Goal: Task Accomplishment & Management: Manage account settings

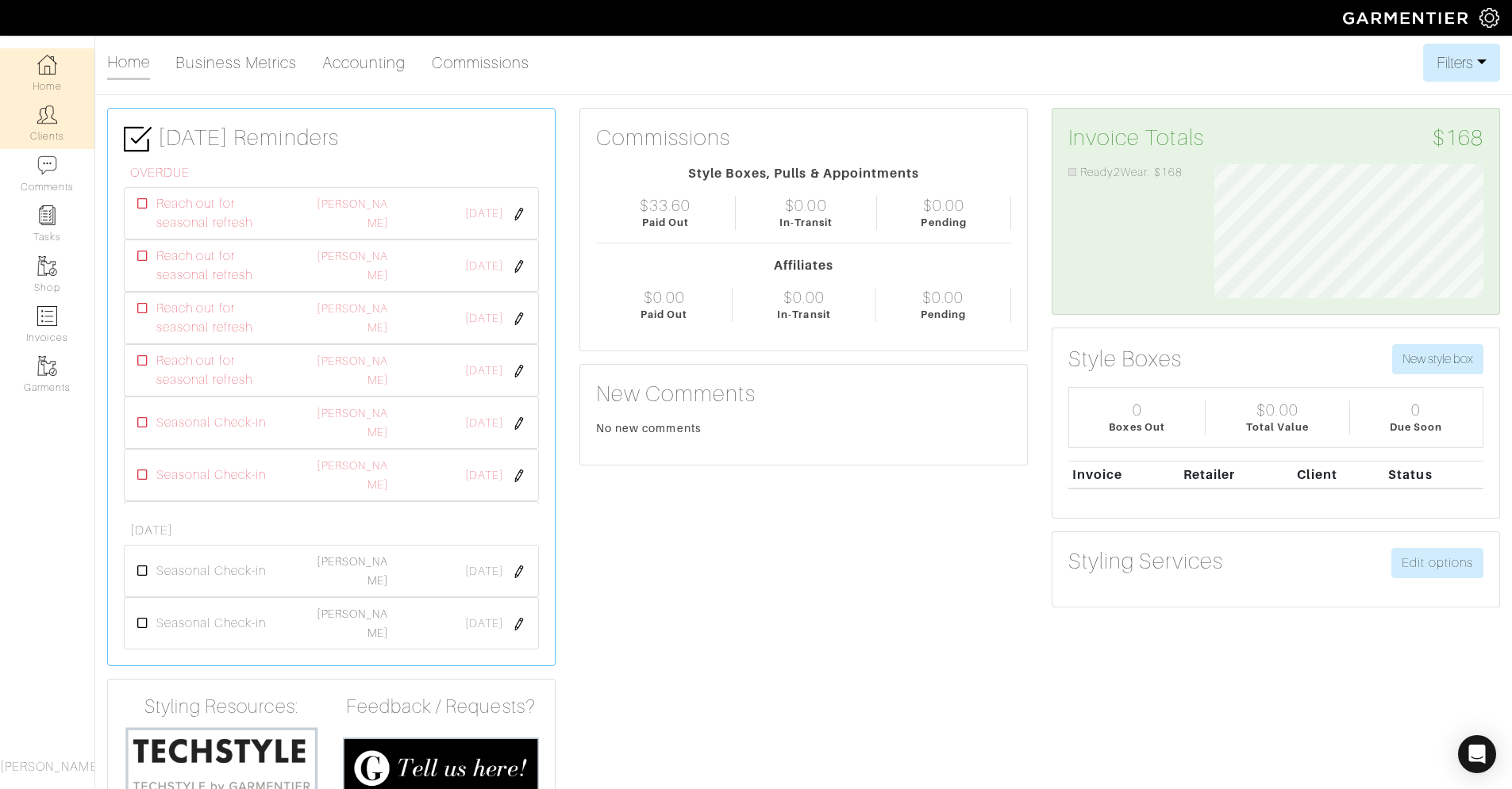
scroll to position [134, 292]
click at [55, 133] on link "Clients" at bounding box center [47, 123] width 94 height 50
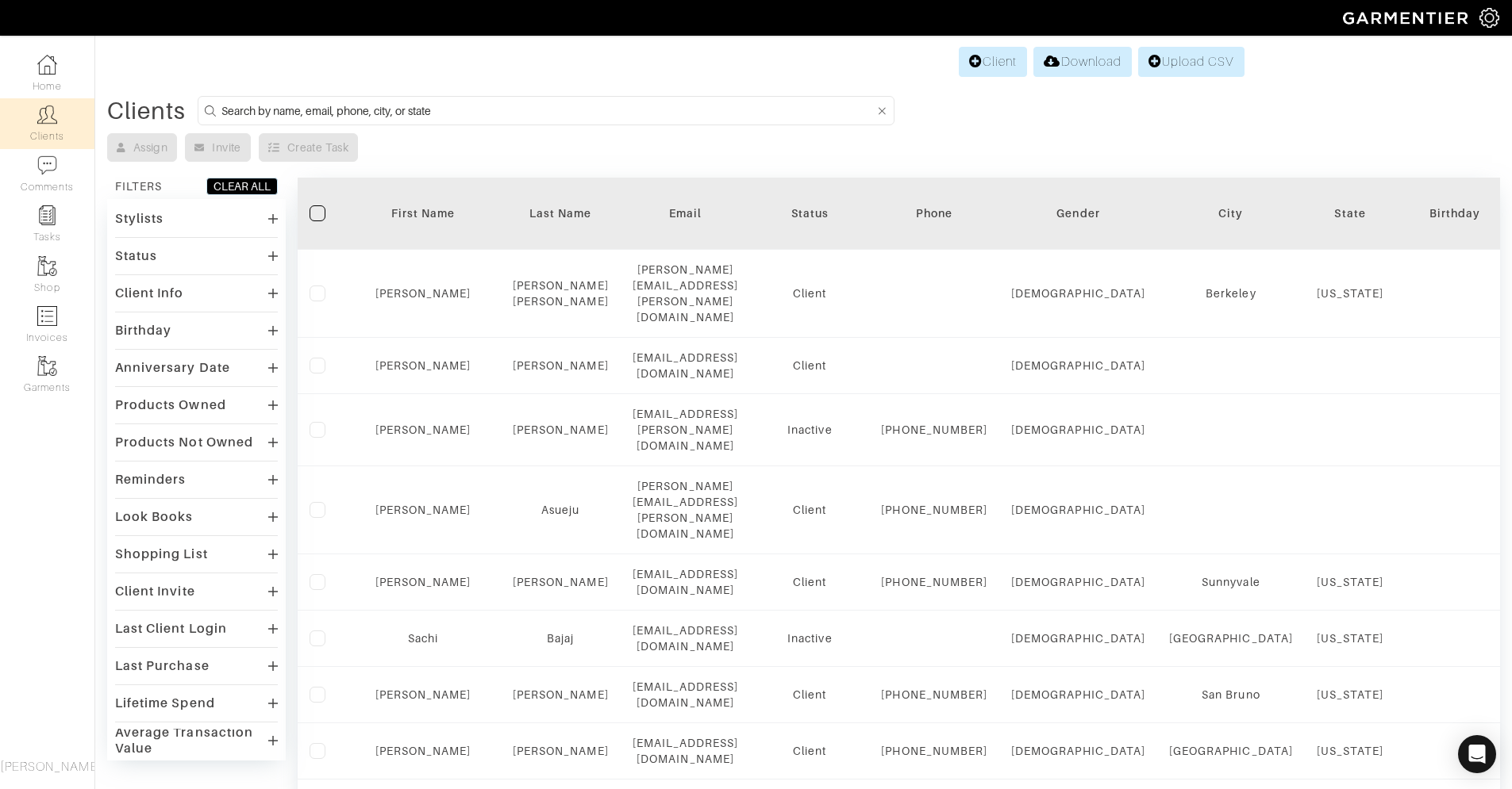
click at [298, 102] on input at bounding box center [547, 110] width 652 height 20
type input "[PERSON_NAME]"
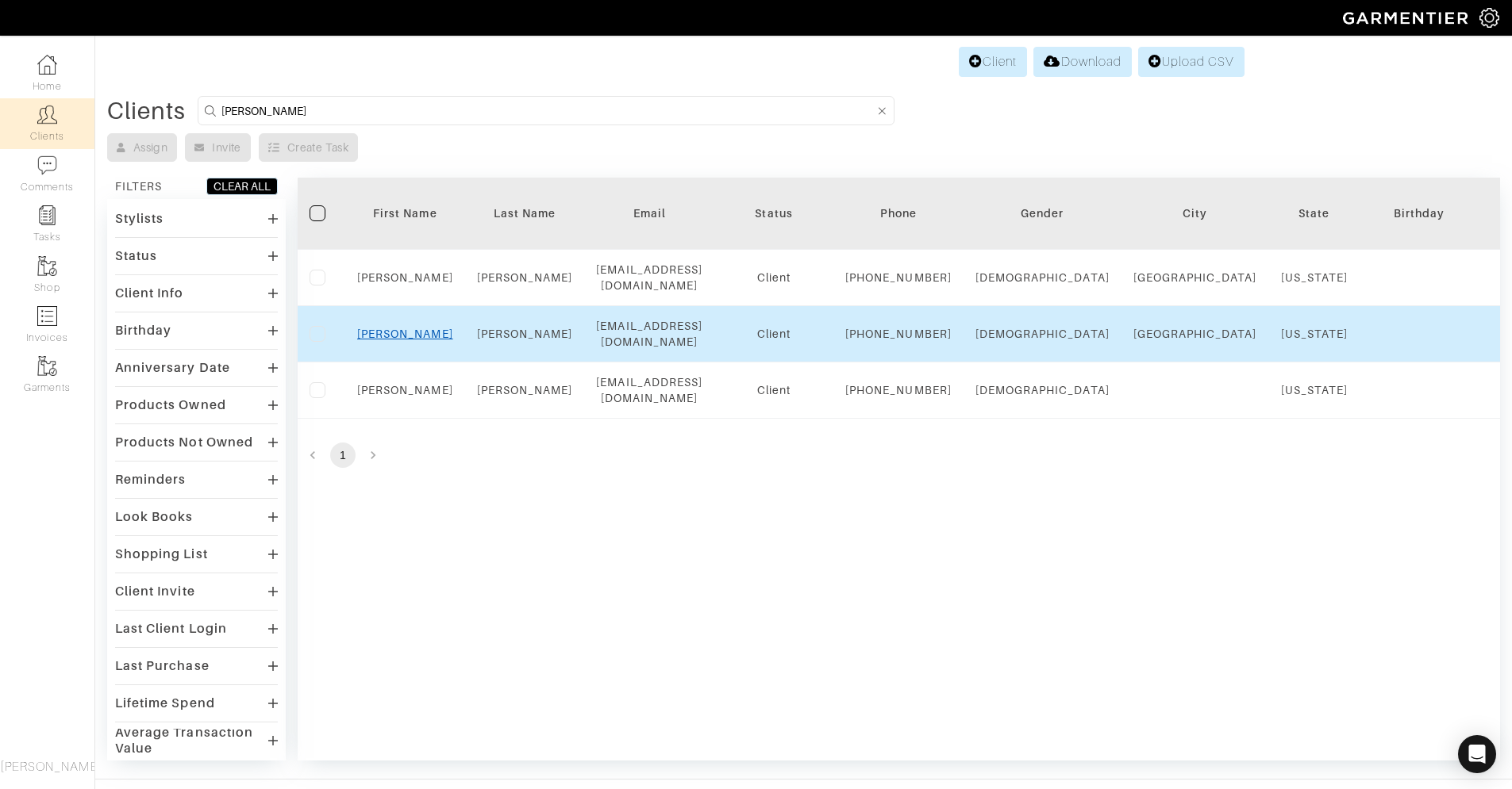
click at [409, 341] on link "[PERSON_NAME]" at bounding box center [405, 334] width 96 height 13
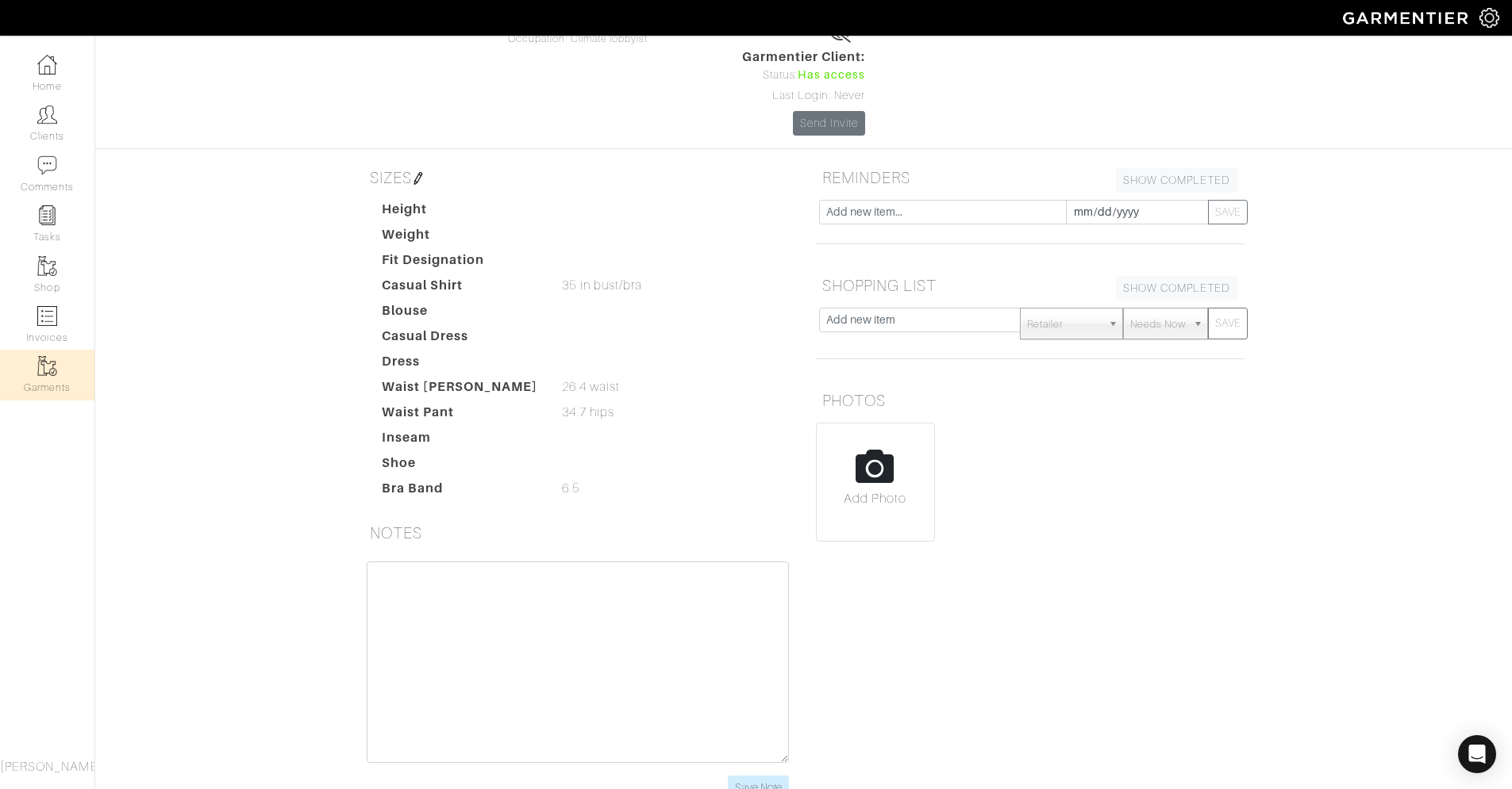
scroll to position [174, 0]
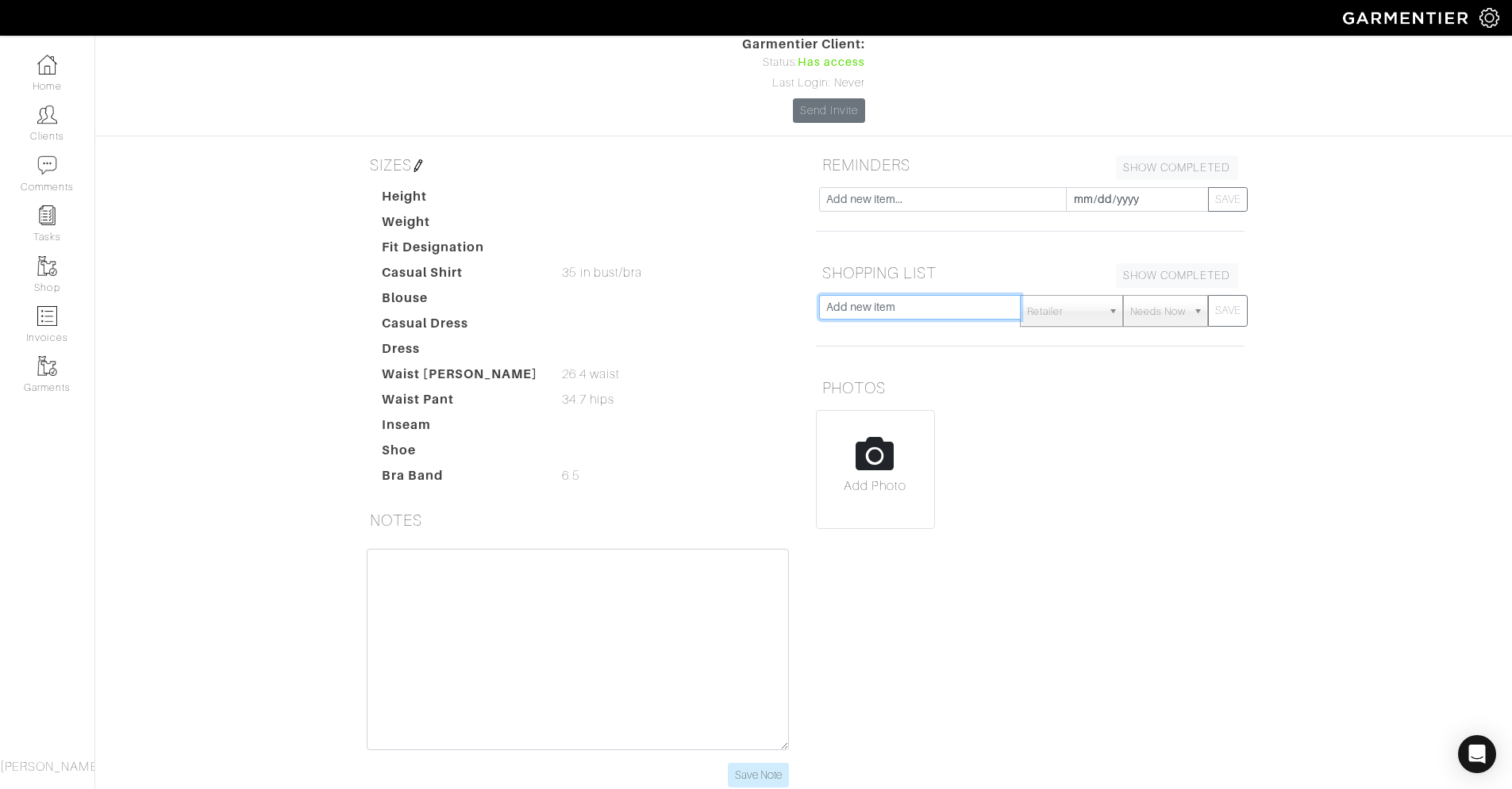
click at [885, 295] on input "text" at bounding box center [920, 307] width 202 height 25
type input "Black bodysuit"
click at [1188, 295] on link "Needs Now" at bounding box center [1165, 311] width 84 height 32
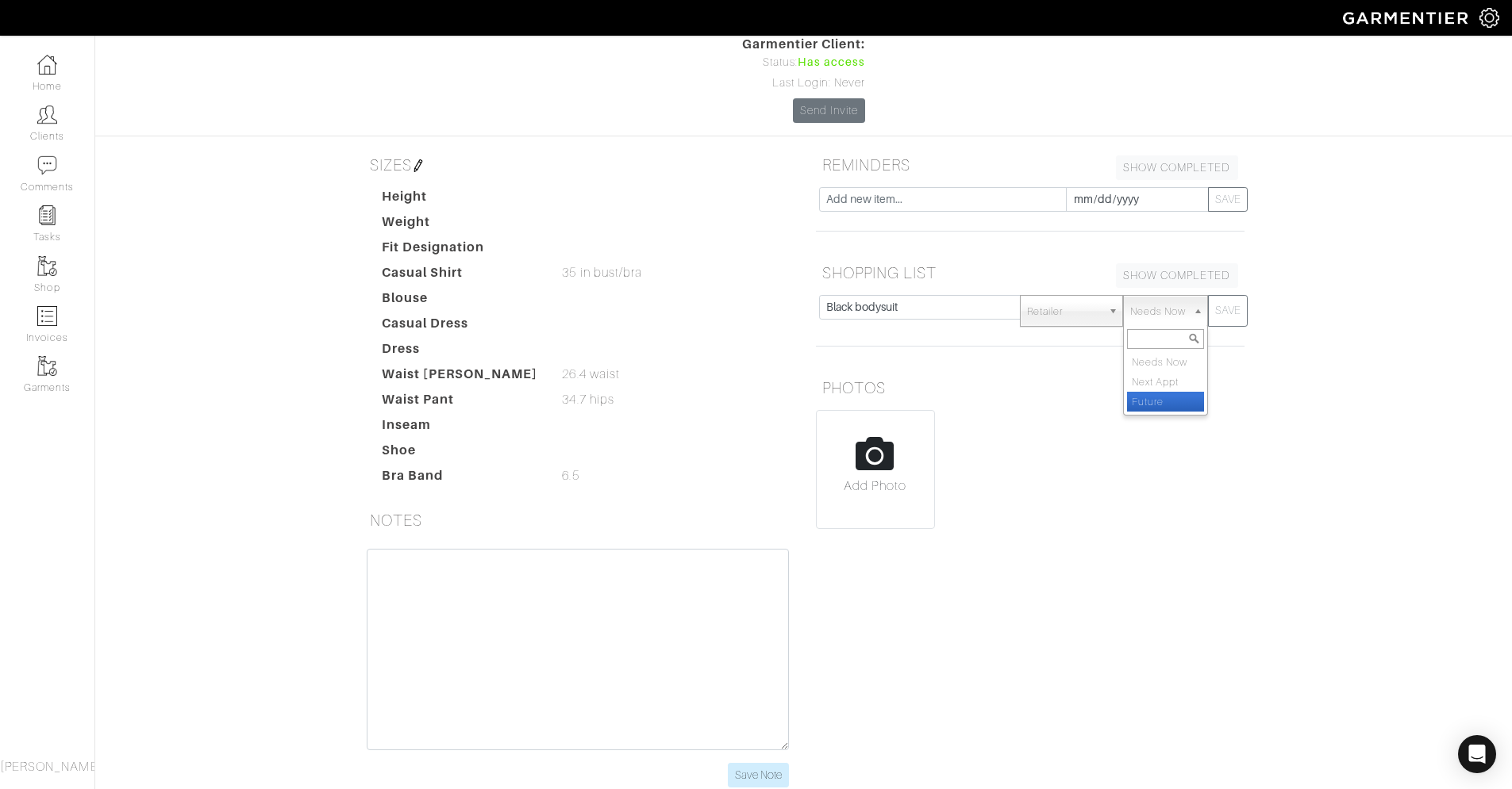
click at [1163, 392] on li "Future" at bounding box center [1165, 402] width 76 height 20
select select "Future"
click at [1236, 295] on button "SAVE" at bounding box center [1228, 311] width 40 height 32
select select "Needs Now"
click at [902, 295] on input "text" at bounding box center [920, 307] width 202 height 25
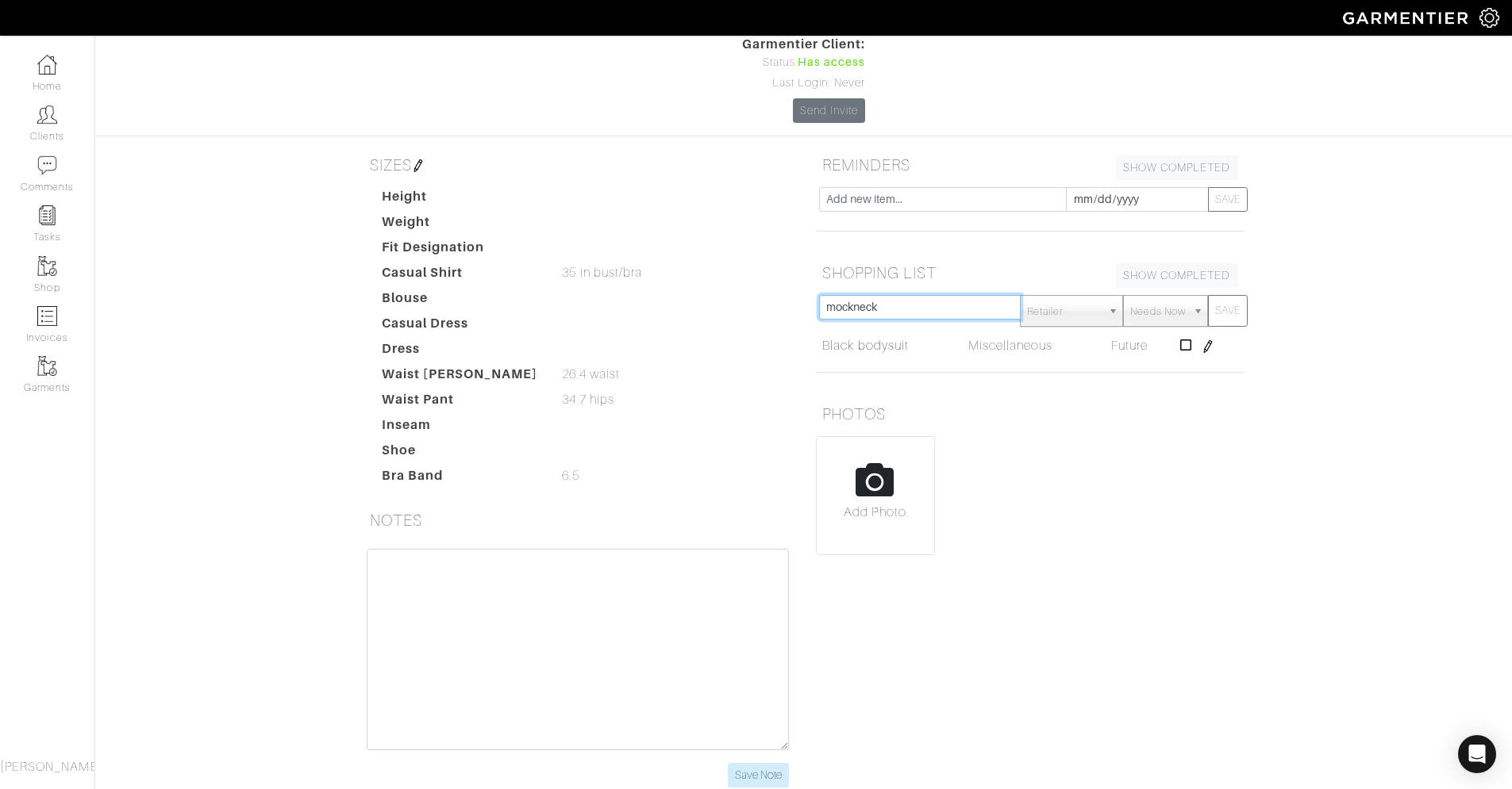
type input "mockneck"
click at [1171, 296] on span "Needs Now" at bounding box center [1158, 312] width 56 height 32
click at [1163, 392] on li "Future" at bounding box center [1165, 402] width 76 height 20
select select "Future"
click at [1232, 295] on button "SAVE" at bounding box center [1228, 311] width 40 height 32
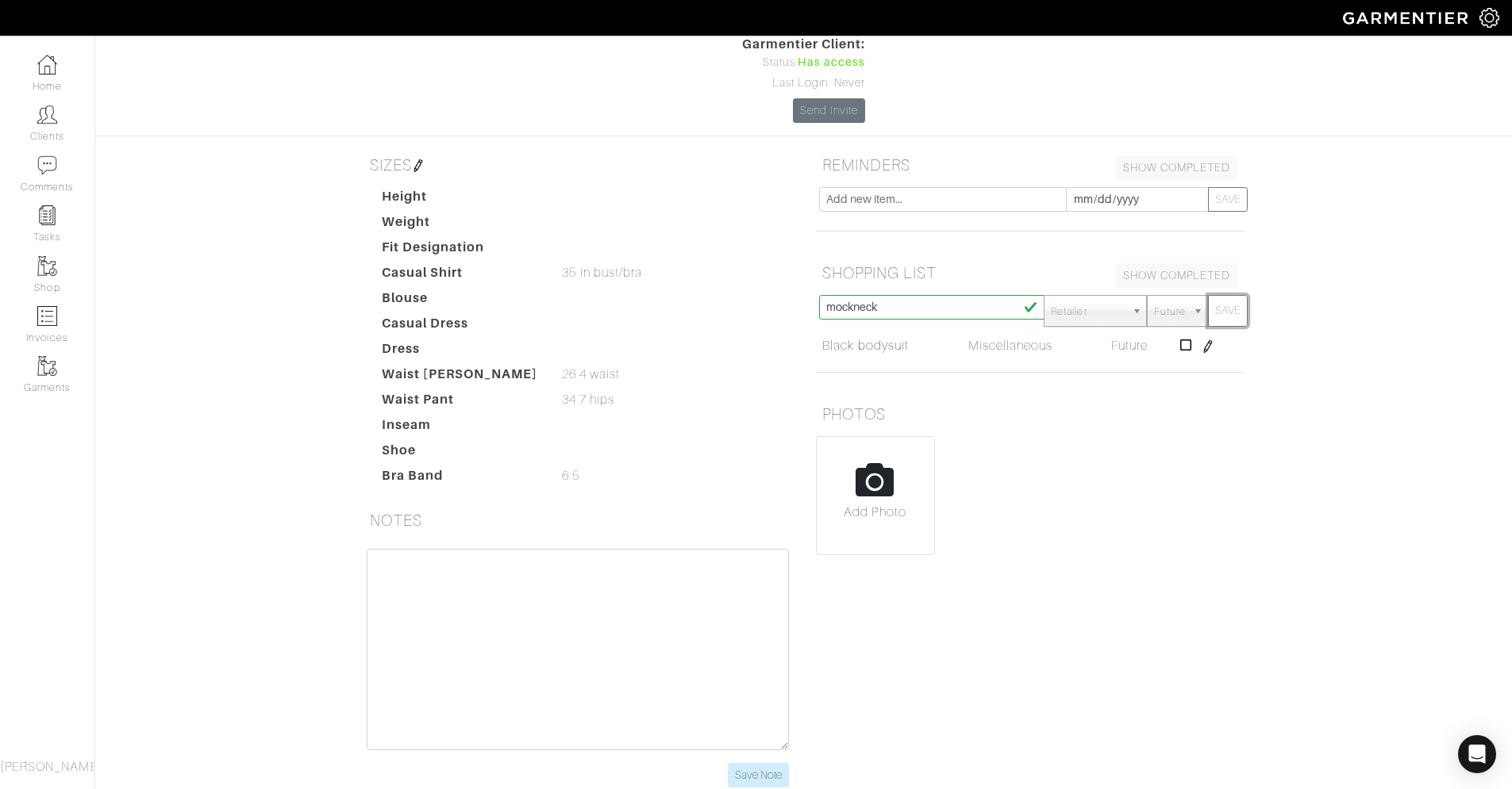
select select "Needs Now"
click at [935, 295] on input "text" at bounding box center [920, 307] width 202 height 25
type input "tops that go with everything"
click at [1143, 296] on span "Needs Now" at bounding box center [1158, 312] width 56 height 32
click at [1164, 392] on li "Future" at bounding box center [1165, 402] width 76 height 20
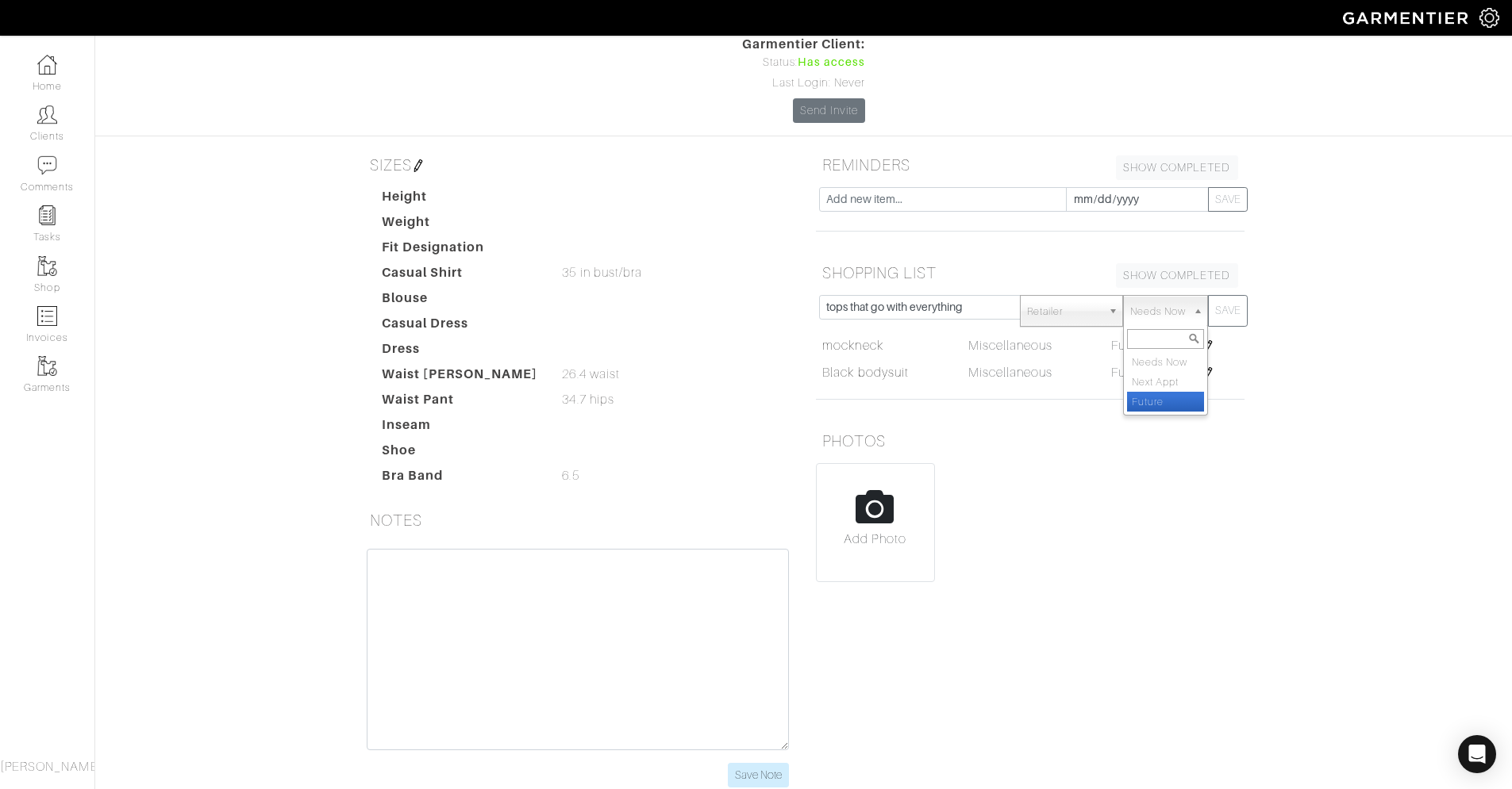
select select "Future"
click at [1217, 295] on button "SAVE" at bounding box center [1228, 311] width 40 height 32
select select "Needs Now"
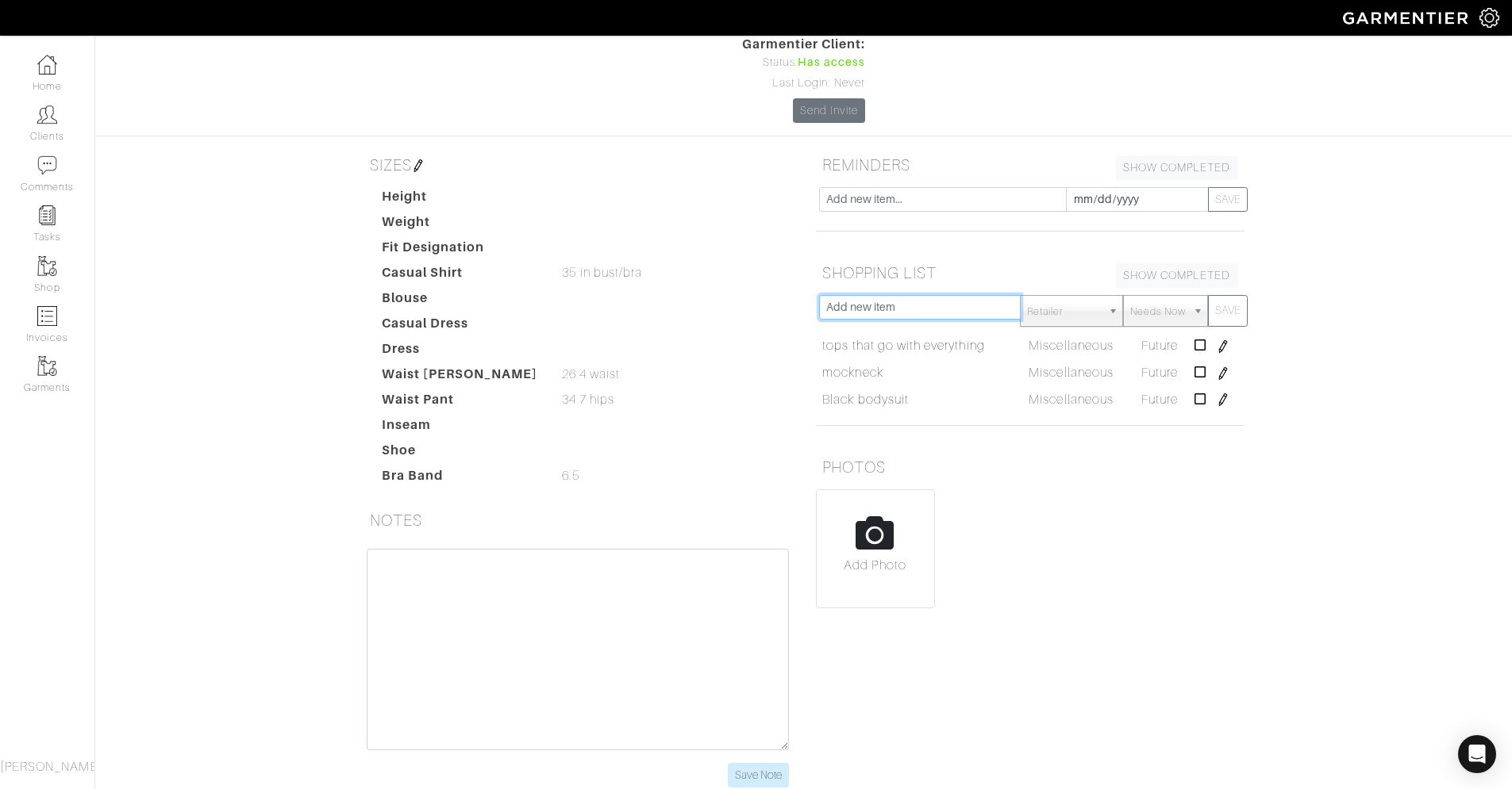
click at [892, 295] on input "text" at bounding box center [920, 307] width 202 height 25
click at [937, 295] on input "text" at bounding box center [920, 307] width 202 height 25
type input "work silk blouses"
click at [1183, 296] on span "Needs Now" at bounding box center [1158, 312] width 56 height 32
click at [1154, 392] on li "Future" at bounding box center [1165, 402] width 76 height 20
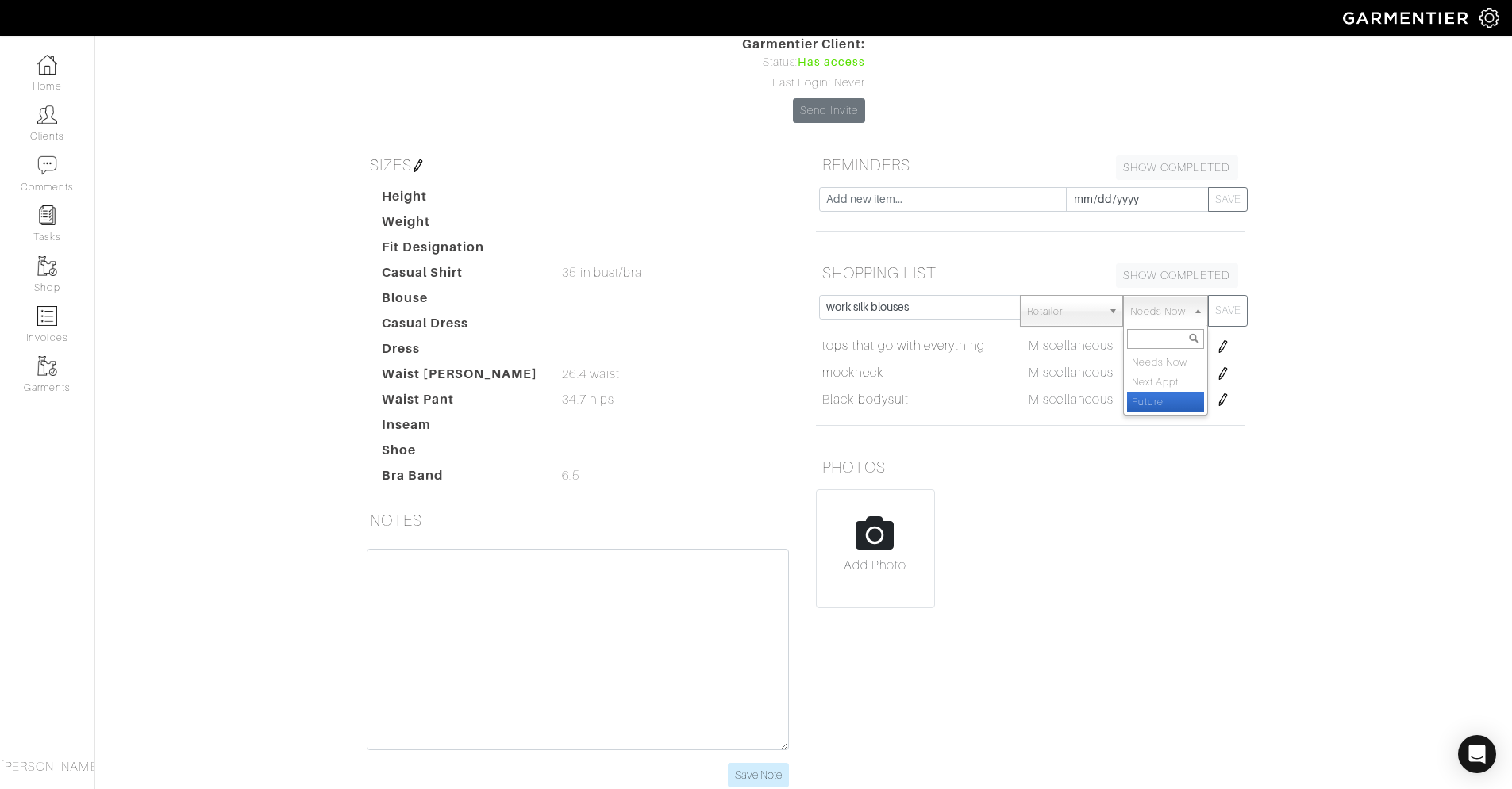
select select "Future"
click at [1232, 295] on button "SAVE" at bounding box center [1228, 311] width 40 height 32
select select "Needs Now"
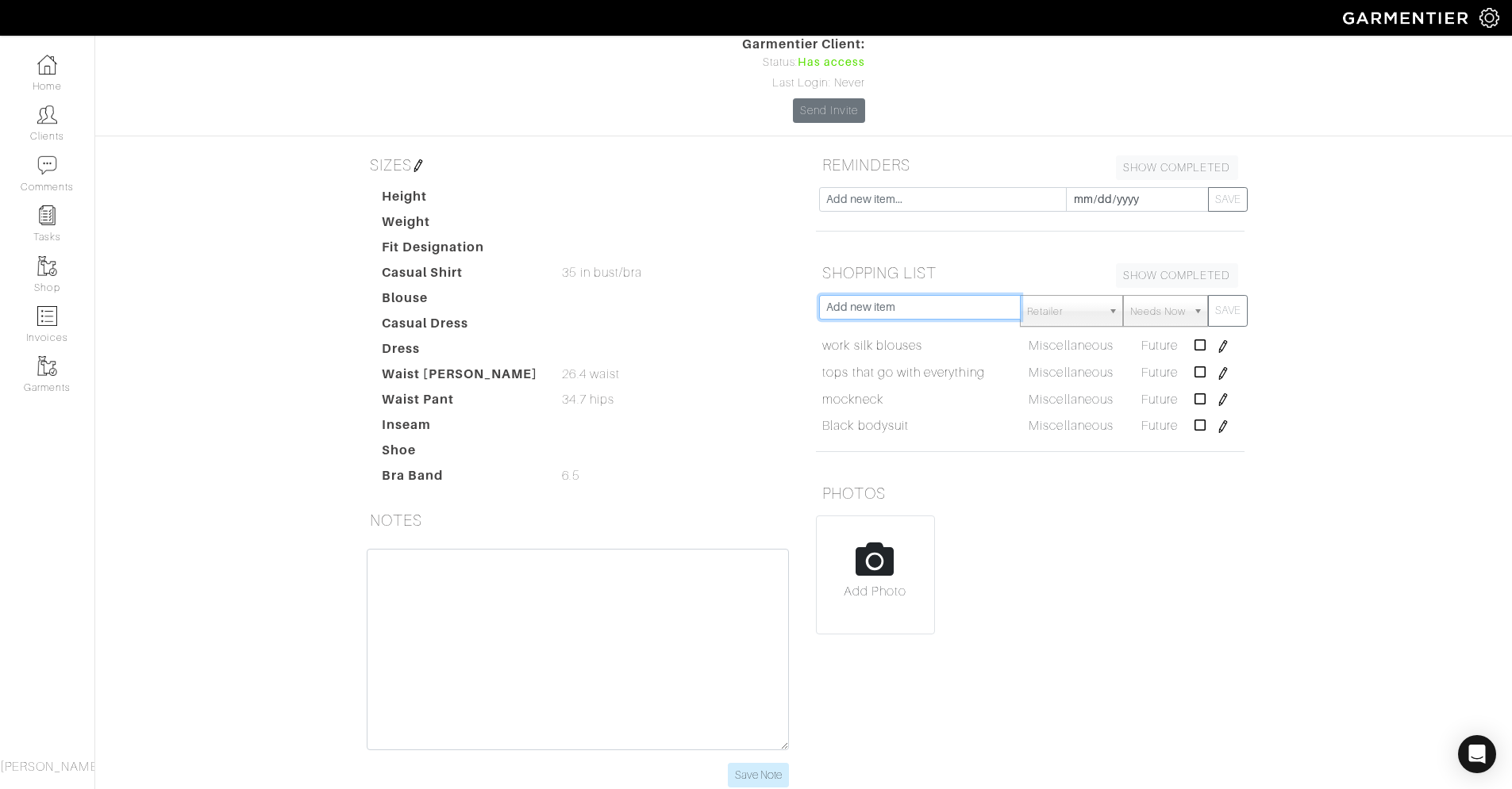
click at [858, 295] on input "text" at bounding box center [920, 307] width 202 height 25
type input "cream/white trousers"
click at [1160, 296] on span "Needs Now" at bounding box center [1158, 312] width 56 height 32
click at [1150, 392] on li "Future" at bounding box center [1165, 402] width 76 height 20
select select "Future"
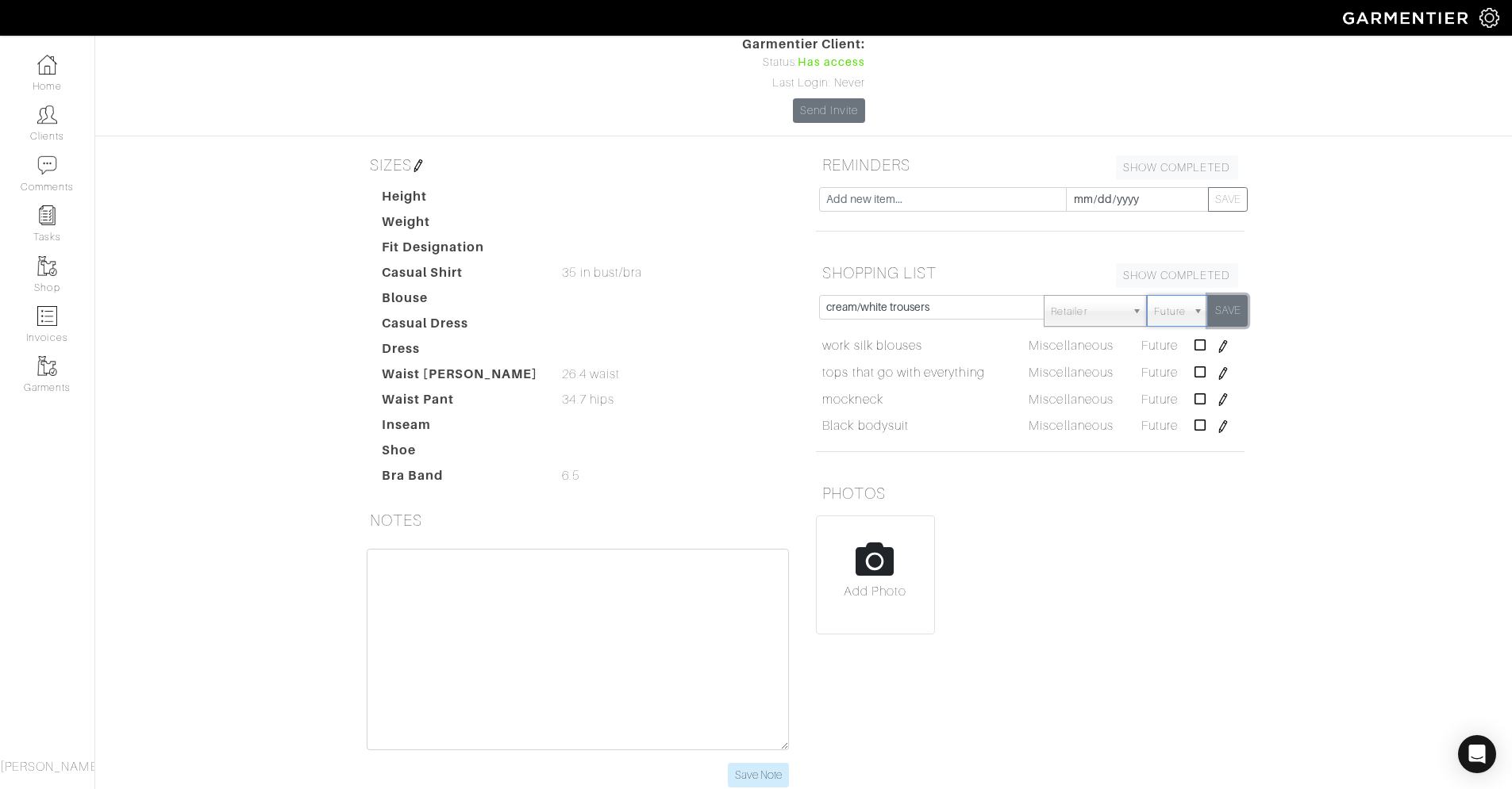
click at [1224, 295] on button "SAVE" at bounding box center [1228, 311] width 40 height 32
select select "Needs Now"
click at [855, 295] on input "text" at bounding box center [920, 307] width 202 height 25
type input "red ballet flats"
click at [1171, 296] on span "Needs Now" at bounding box center [1158, 312] width 56 height 32
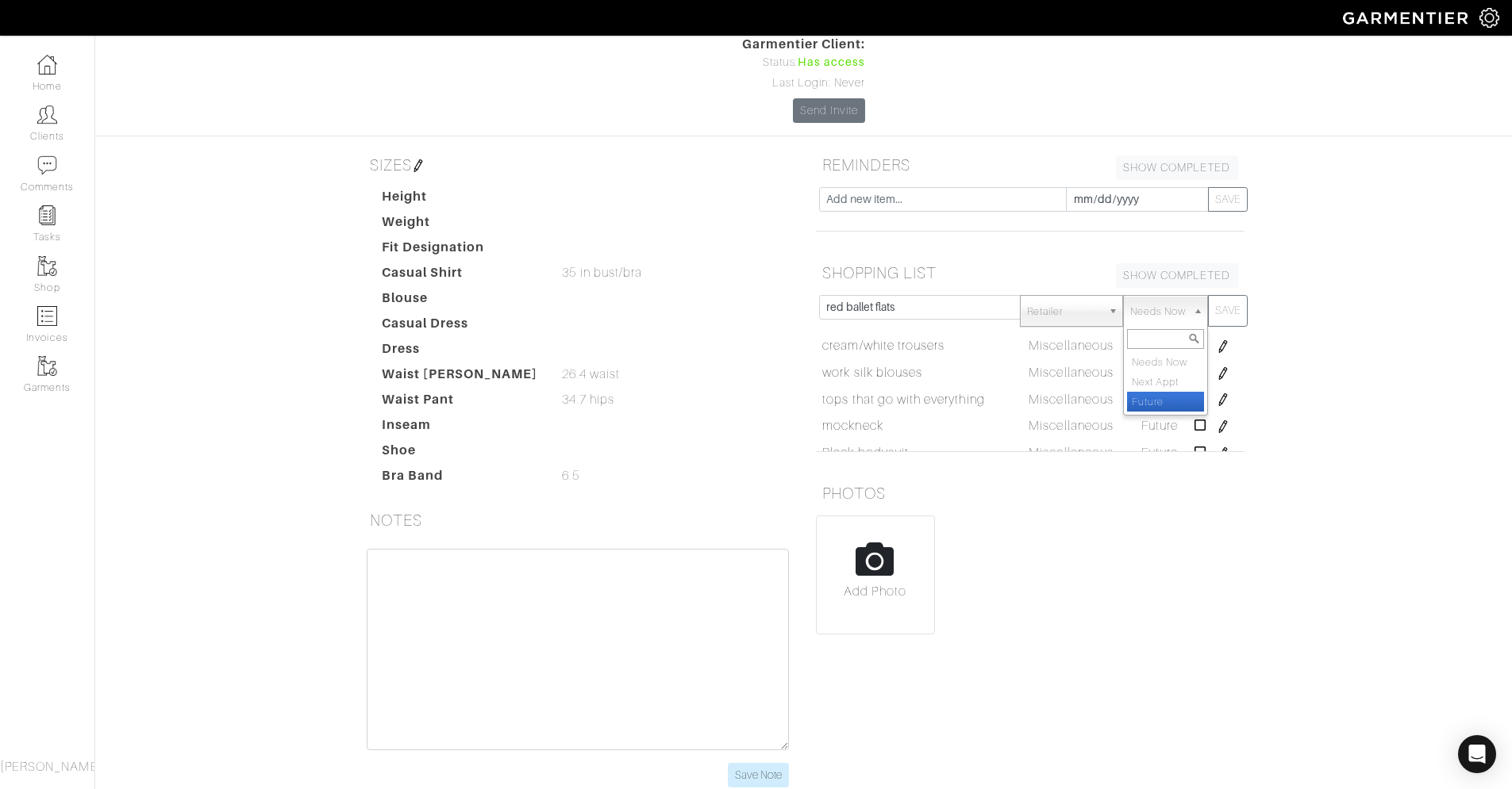
click at [1153, 392] on li "Future" at bounding box center [1165, 402] width 76 height 20
select select "Future"
click at [1233, 295] on button "SAVE" at bounding box center [1228, 311] width 40 height 32
select select "Needs Now"
click at [939, 295] on input "text" at bounding box center [920, 307] width 202 height 25
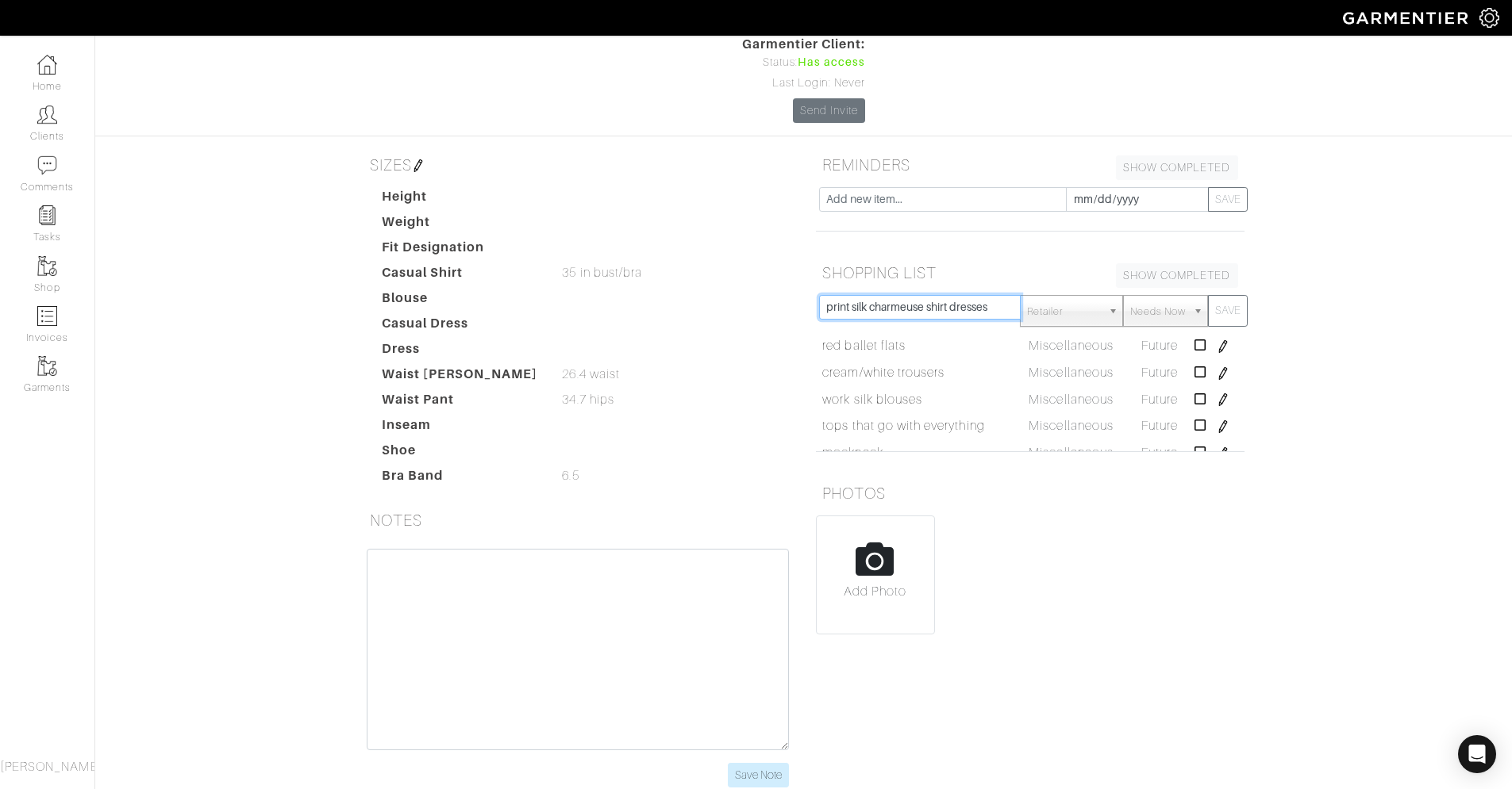
type input "print silk charmeuse shirt dresses"
click at [1156, 296] on span "Needs Now" at bounding box center [1158, 312] width 56 height 32
click at [1157, 392] on li "Future" at bounding box center [1165, 402] width 76 height 20
select select "Future"
click at [1215, 295] on button "SAVE" at bounding box center [1228, 311] width 40 height 32
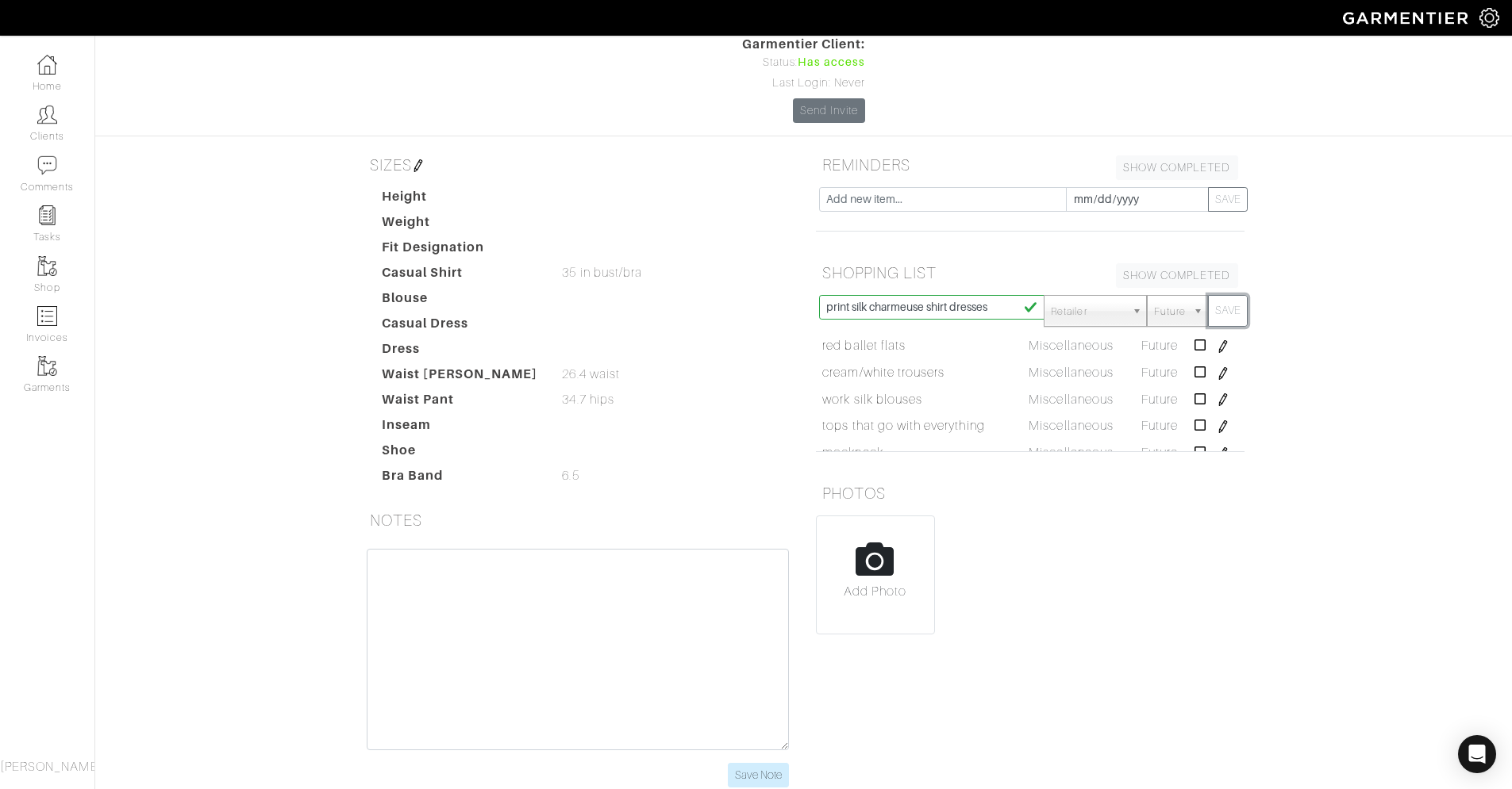
select select "Needs Now"
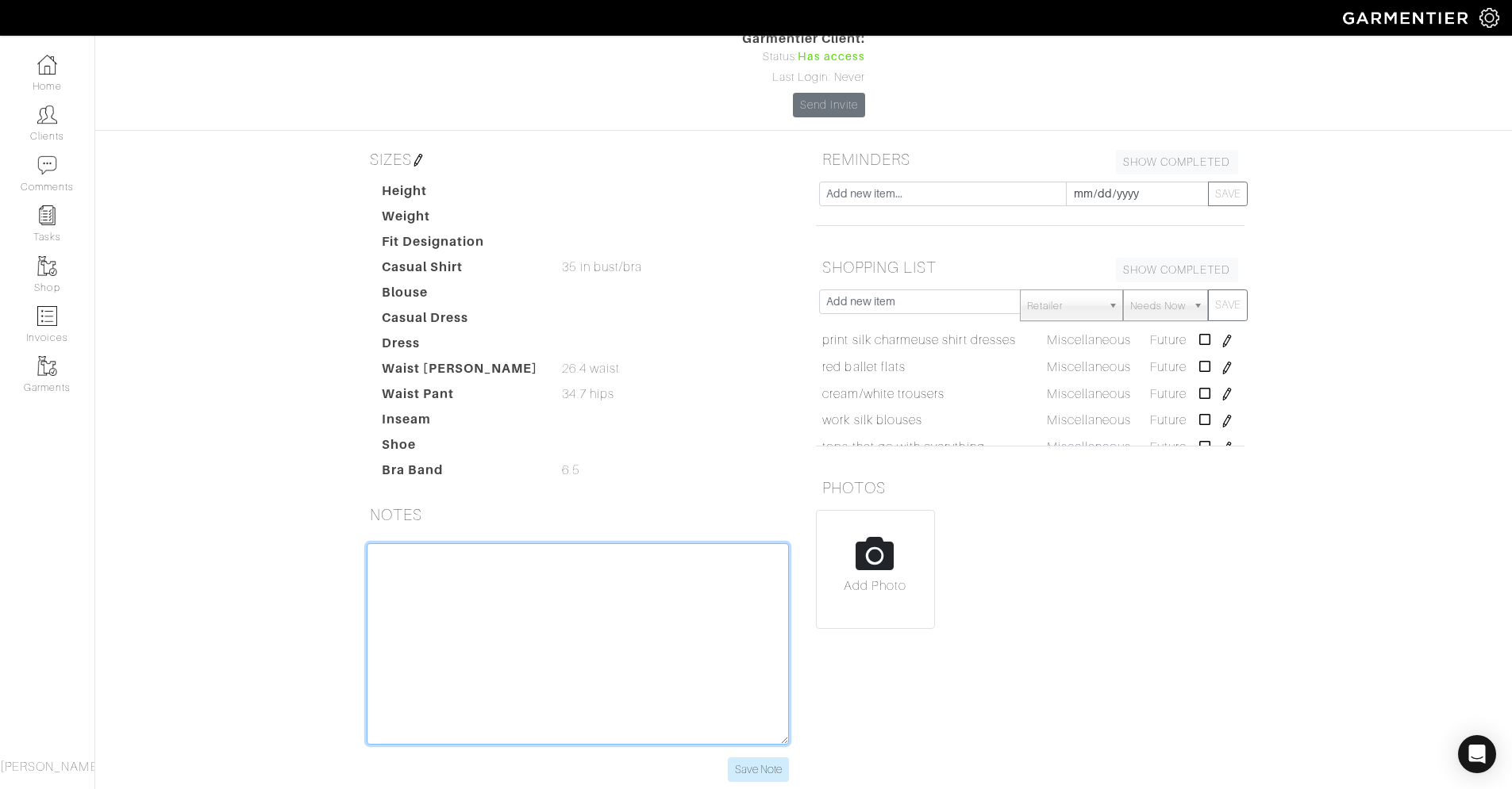
click at [504, 544] on textarea at bounding box center [578, 645] width 422 height 202
paste textarea "NEEDS Updated suit Amazing black slacks Black bodysuit mockneck Tops that go wi…"
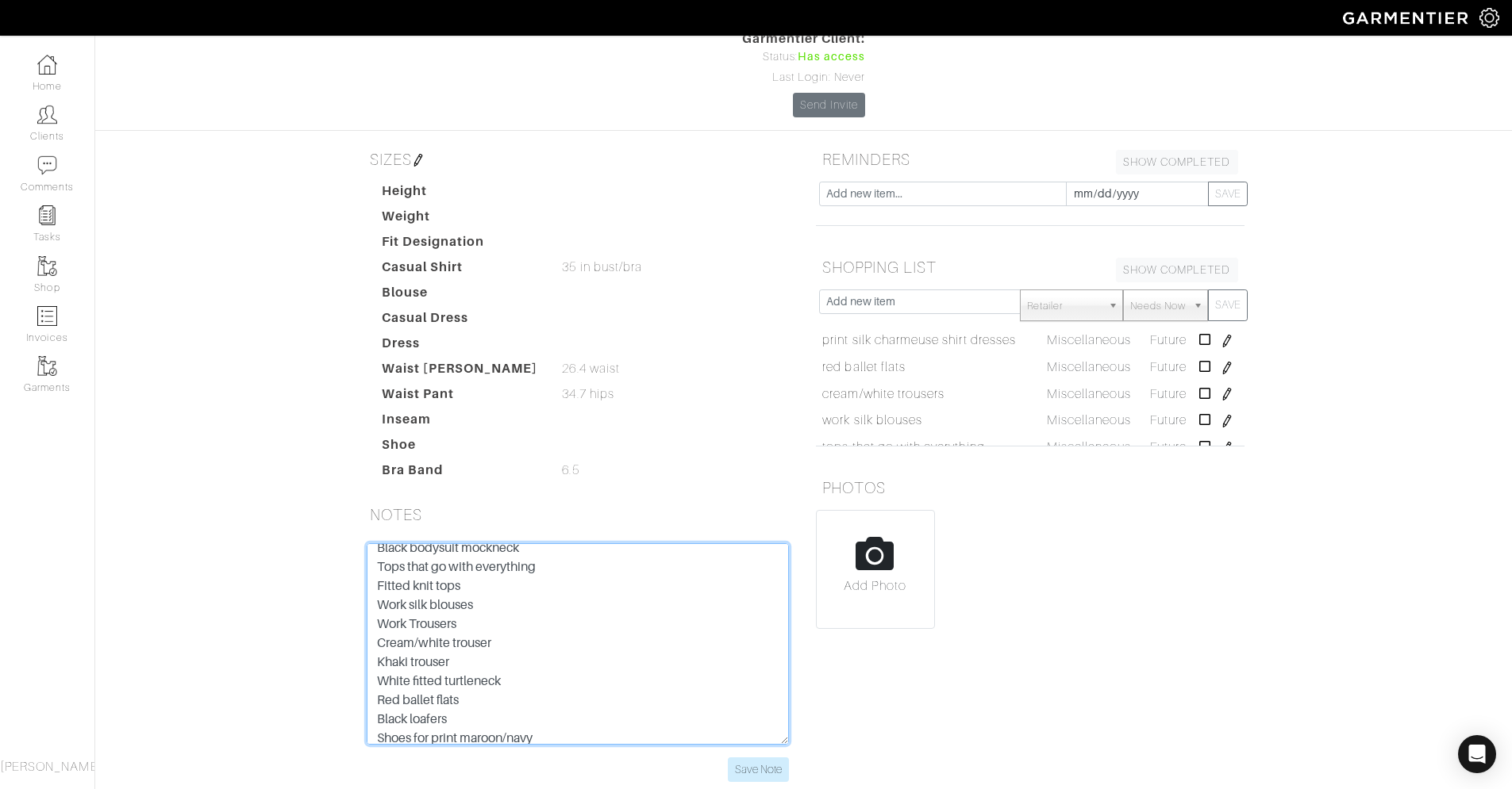
scroll to position [0, 0]
drag, startPoint x: 450, startPoint y: 487, endPoint x: 279, endPoint y: 494, distance: 171.1
click at [279, 494] on div "[PERSON_NAME] Overview Overview Product Library Invoices Wardrobe Look Books Ov…" at bounding box center [756, 333] width 1512 height 937
click at [519, 544] on textarea "NEEDS Updated suit Amazing black slacks Black bodysuit mockneck Tops that go wi…" at bounding box center [578, 645] width 422 height 202
drag, startPoint x: 507, startPoint y: 514, endPoint x: 368, endPoint y: 491, distance: 140.9
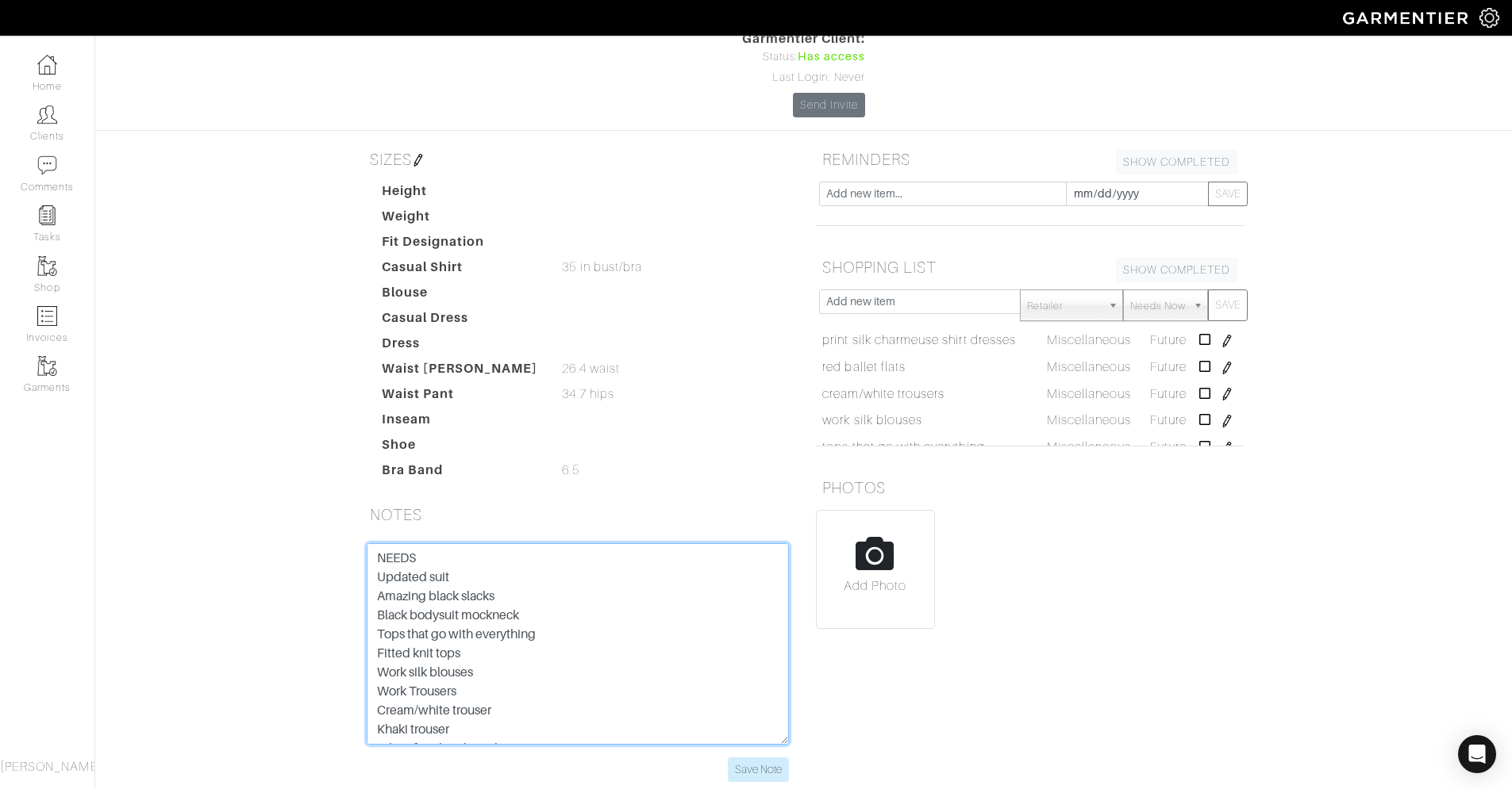
click at [368, 544] on textarea "NEEDS Updated suit Amazing black slacks Black bodysuit mockneck Tops that go wi…" at bounding box center [578, 645] width 422 height 202
drag, startPoint x: 422, startPoint y: 469, endPoint x: 366, endPoint y: 468, distance: 56.0
click at [367, 544] on textarea "NEEDS Updated suit Amazing black slacks Black bodysuit mockneck Tops that go wi…" at bounding box center [578, 645] width 422 height 202
click at [449, 544] on textarea "NEEDS Updated suit Amazing black slacks Black bodysuit mockneck Tops that go wi…" at bounding box center [578, 645] width 422 height 202
click at [451, 544] on textarea "NEEDS Updated suit Amazing black slacks Black bodysuit mockneck Tops that go wi…" at bounding box center [578, 645] width 422 height 202
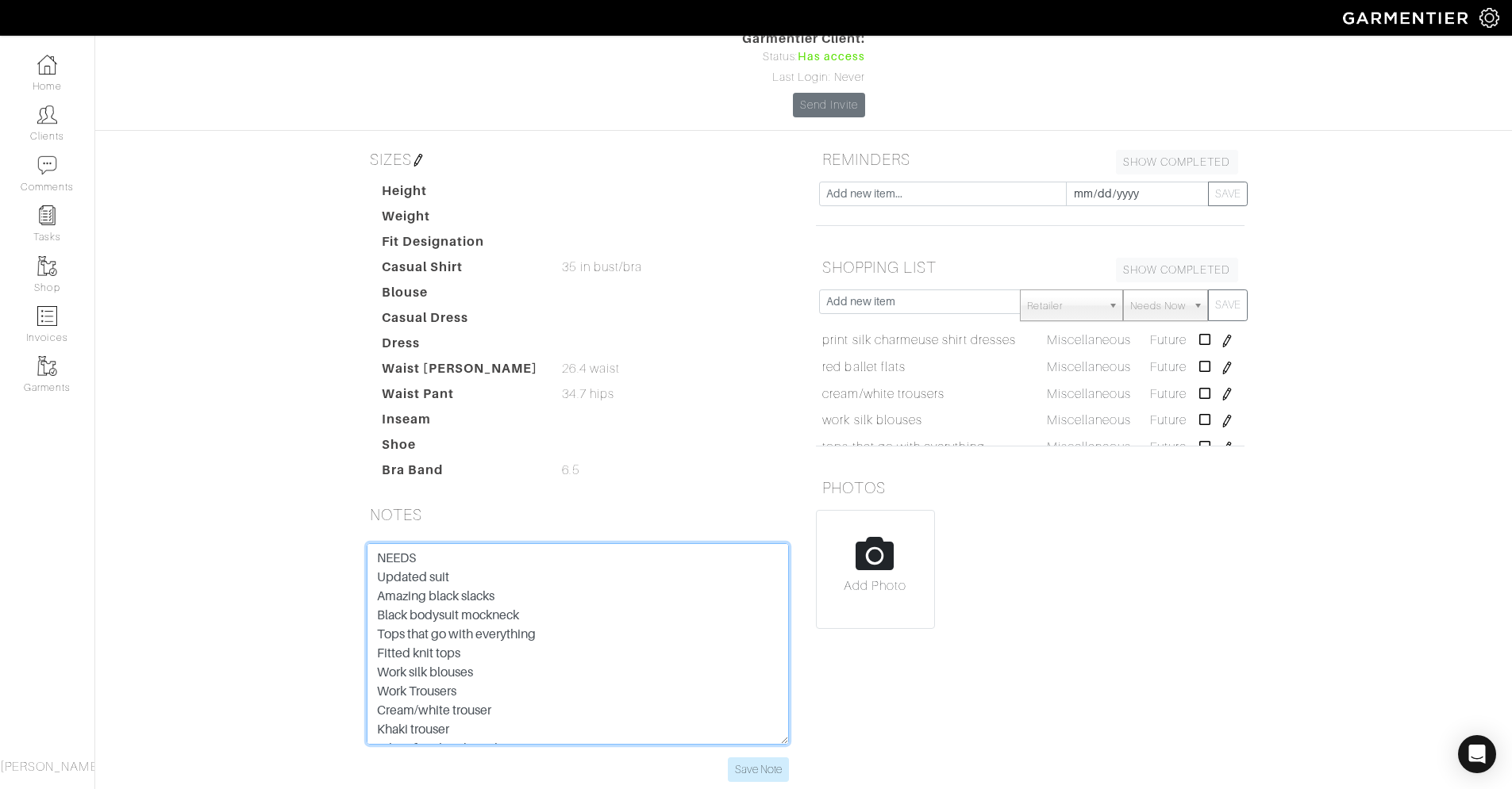
drag, startPoint x: 504, startPoint y: 510, endPoint x: 354, endPoint y: 485, distance: 152.1
click at [355, 544] on div "NEEDS Updated suit Amazing black slacks Black bodysuit mockneck Tops that go wi…" at bounding box center [578, 663] width 446 height 239
drag, startPoint x: 461, startPoint y: 546, endPoint x: 351, endPoint y: 543, distance: 110.0
click at [352, 544] on div "NEEDS Black bodysuit mockneck Tops that go with everything Fitted knit tops Wor…" at bounding box center [578, 672] width 453 height 258
click at [461, 567] on textarea "NEEDS Black bodysuit mockneck Tops that go with everything Work silk blouses Wo…" at bounding box center [578, 645] width 422 height 202
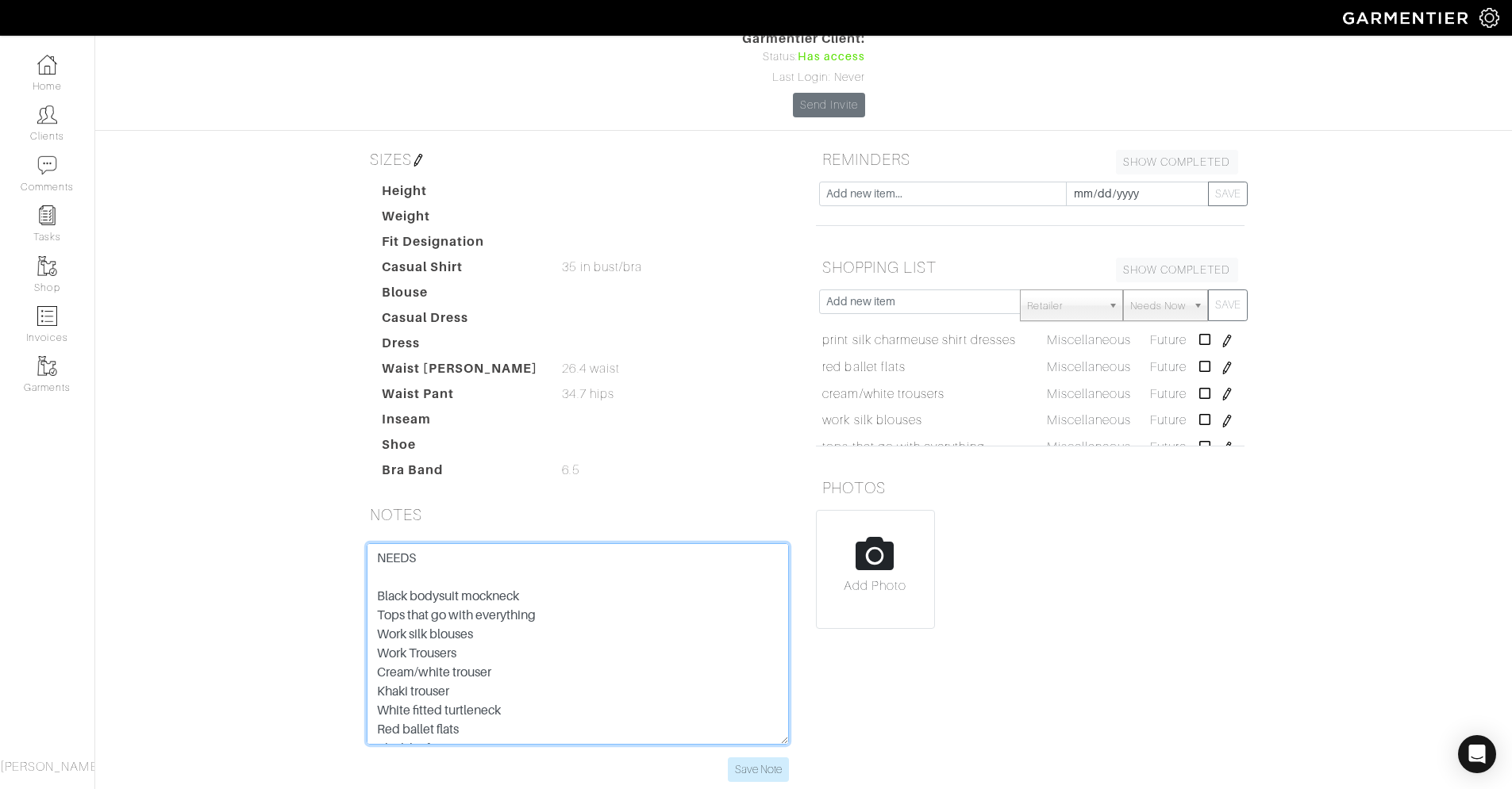
drag, startPoint x: 465, startPoint y: 566, endPoint x: 387, endPoint y: 565, distance: 78.0
click at [372, 566] on textarea "NEEDS Black bodysuit mockneck Tops that go with everything Work silk blouses Wo…" at bounding box center [578, 645] width 422 height 202
click at [500, 568] on textarea "NEEDS Black bodysuit mockneck Tops that go with everything Work silk blouses Cr…" at bounding box center [578, 645] width 422 height 202
click at [457, 587] on textarea "NEEDS Black bodysuit mockneck Tops that go with everything Work silk blouses Cr…" at bounding box center [578, 645] width 422 height 202
click at [522, 553] on textarea "NEEDS Black bodysuit mockneck Tops that go with everything Work silk blouses Cr…" at bounding box center [578, 645] width 422 height 202
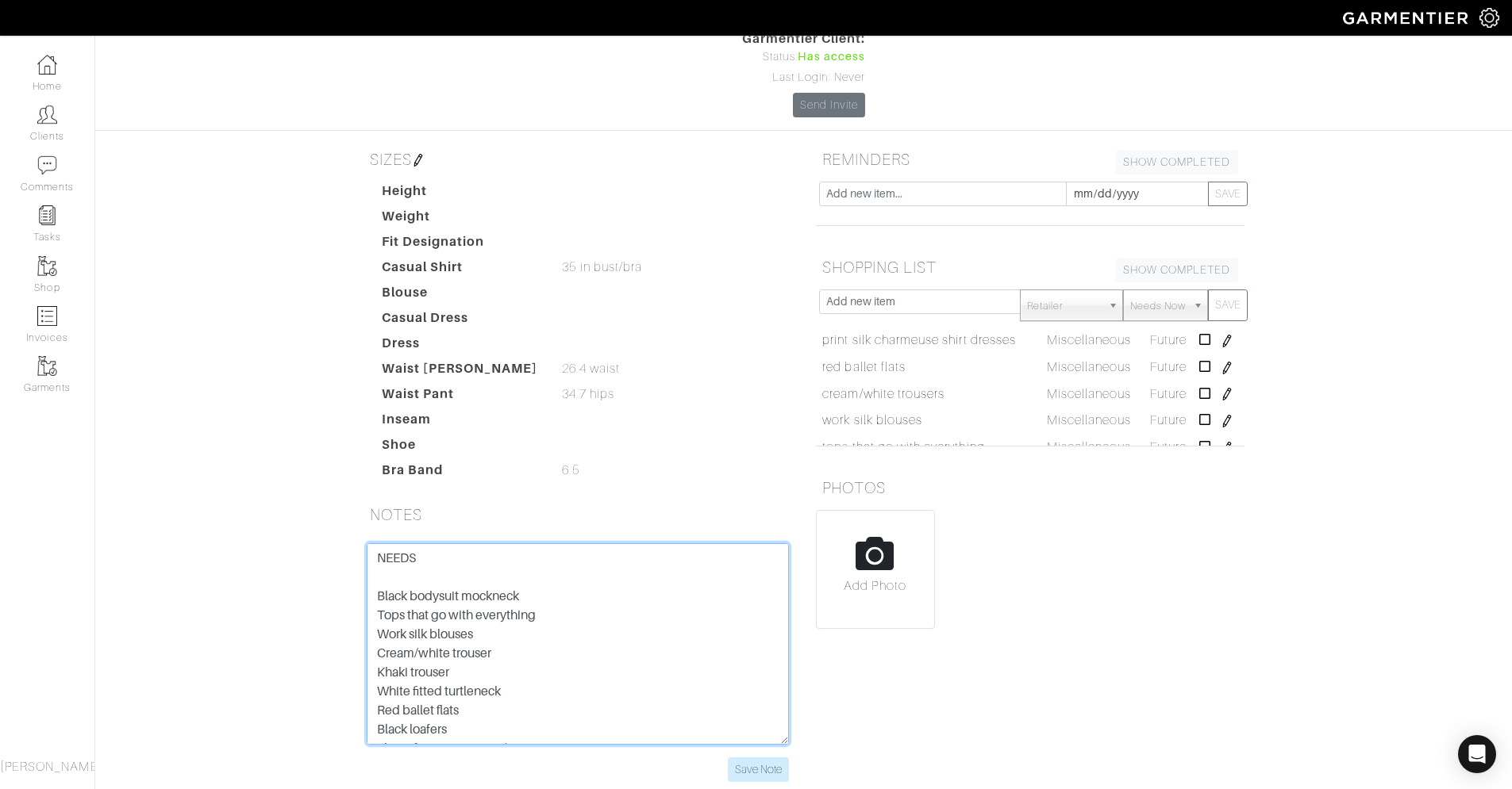
drag, startPoint x: 454, startPoint y: 587, endPoint x: 340, endPoint y: 587, distance: 114.0
click at [340, 587] on div "[PERSON_NAME] Overview Overview Product Library Invoices Wardrobe Look Books Ov…" at bounding box center [756, 333] width 1512 height 937
type textarea "NEEDS Black bodysuit mockneck Tops that go with everything Work silk blouses Cr…"
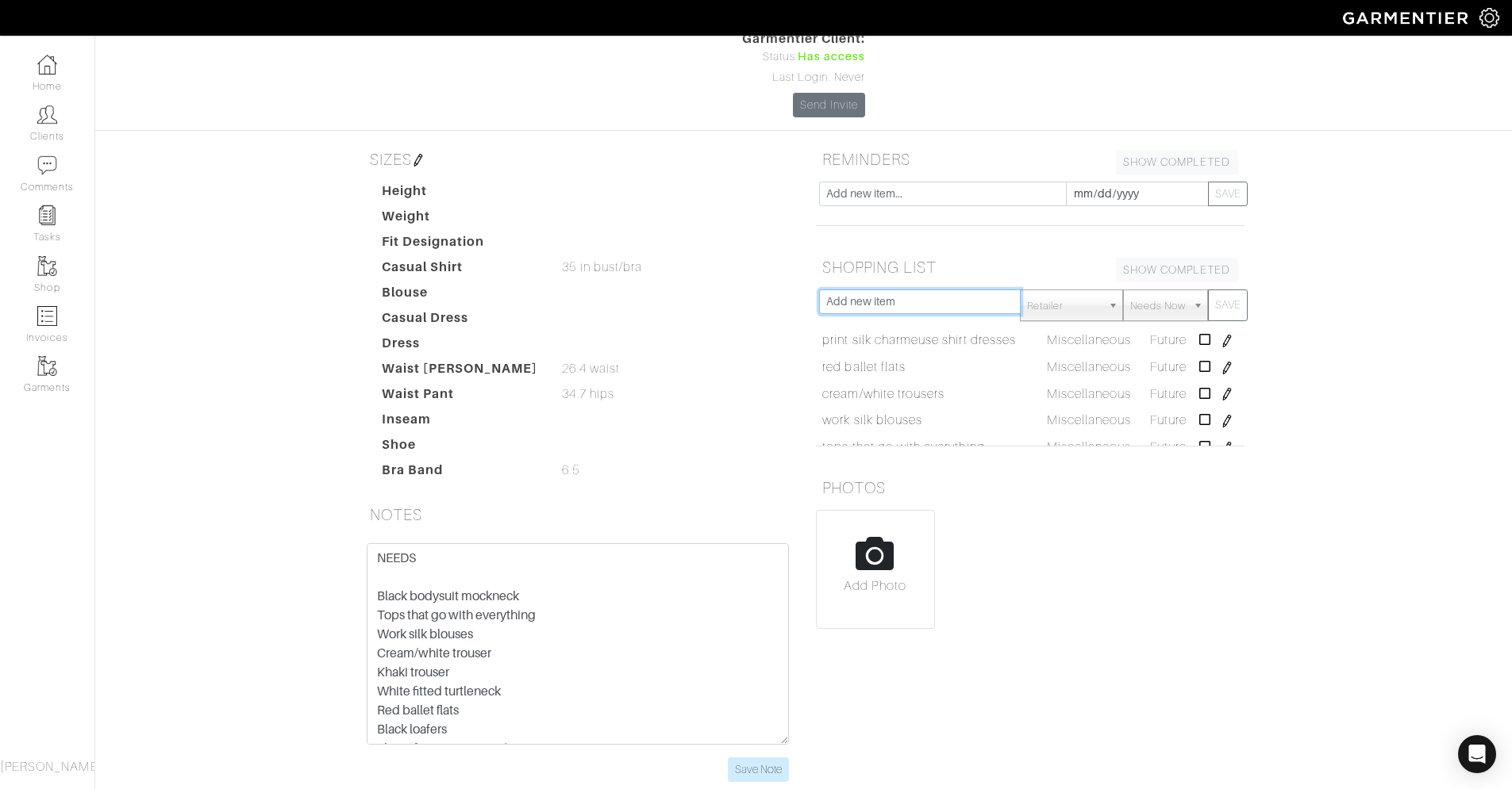
click at [934, 290] on input "text" at bounding box center [920, 302] width 202 height 25
paste input "Khaki trouser"
type input "Khaki trouser"
click at [1159, 291] on span "Needs Now" at bounding box center [1158, 306] width 56 height 32
click at [1159, 387] on li "Future" at bounding box center [1165, 396] width 76 height 20
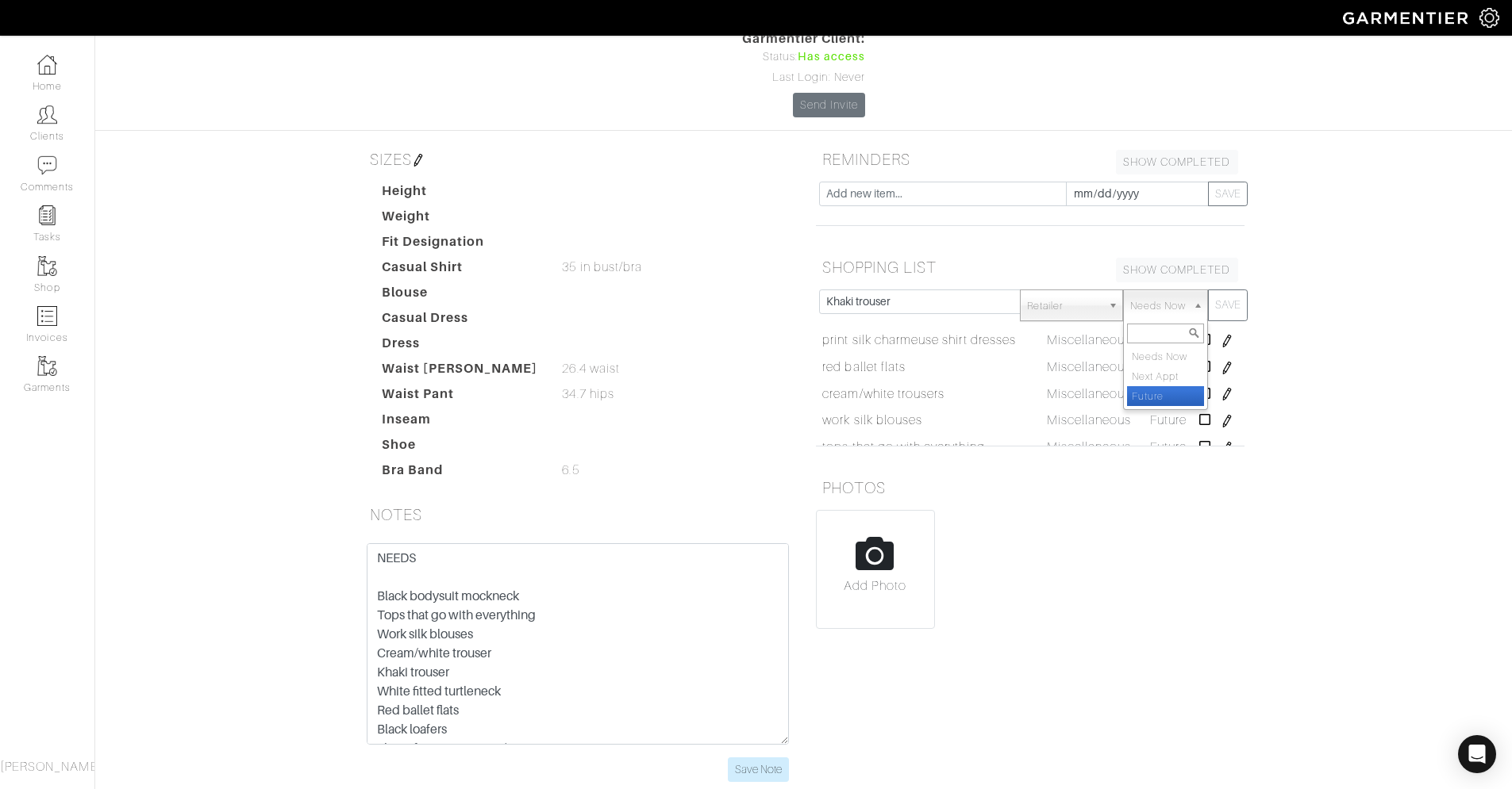
select select "Future"
click at [1213, 290] on button "SAVE" at bounding box center [1228, 306] width 40 height 32
select select "Needs Now"
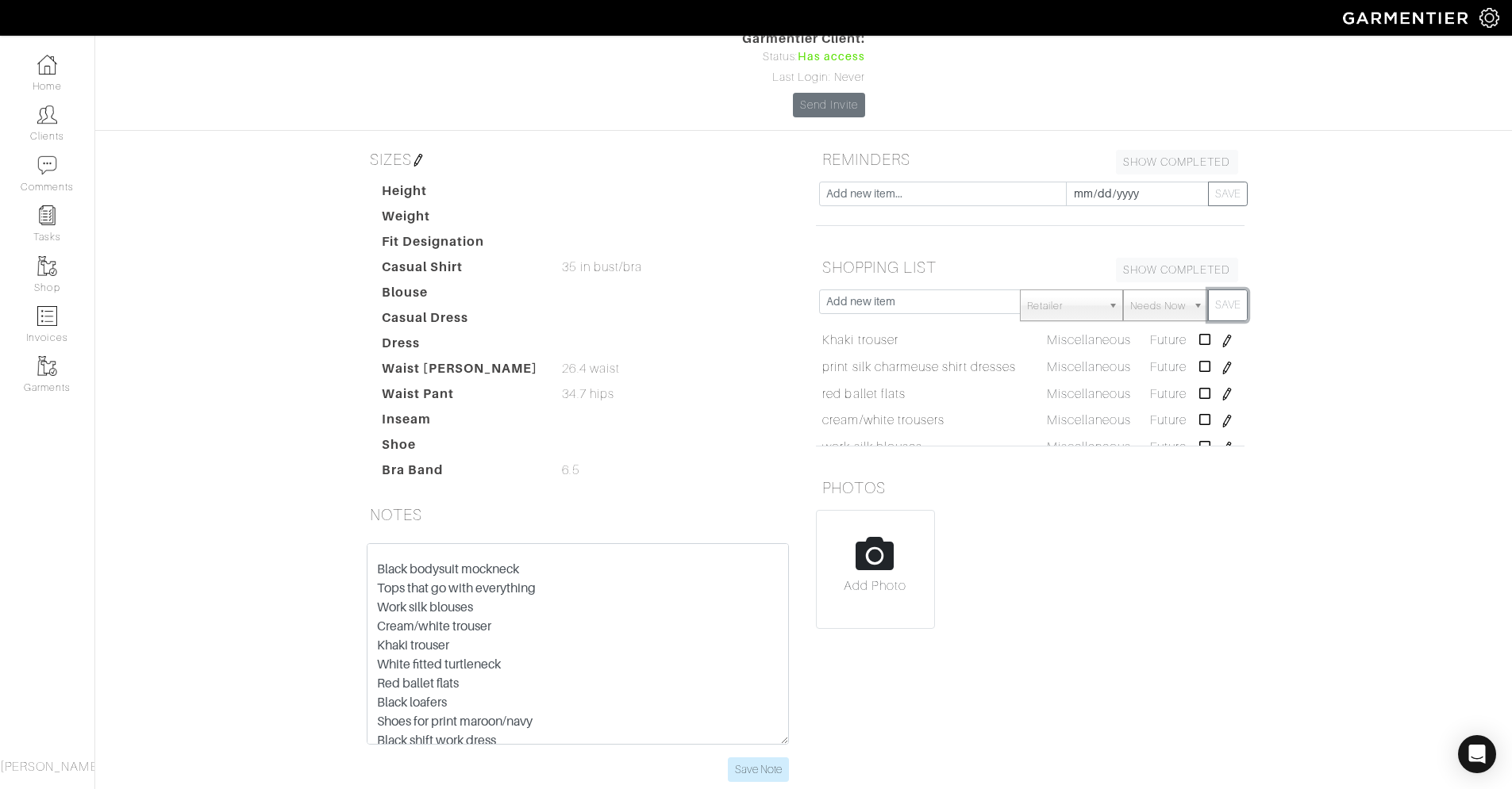
scroll to position [28, 0]
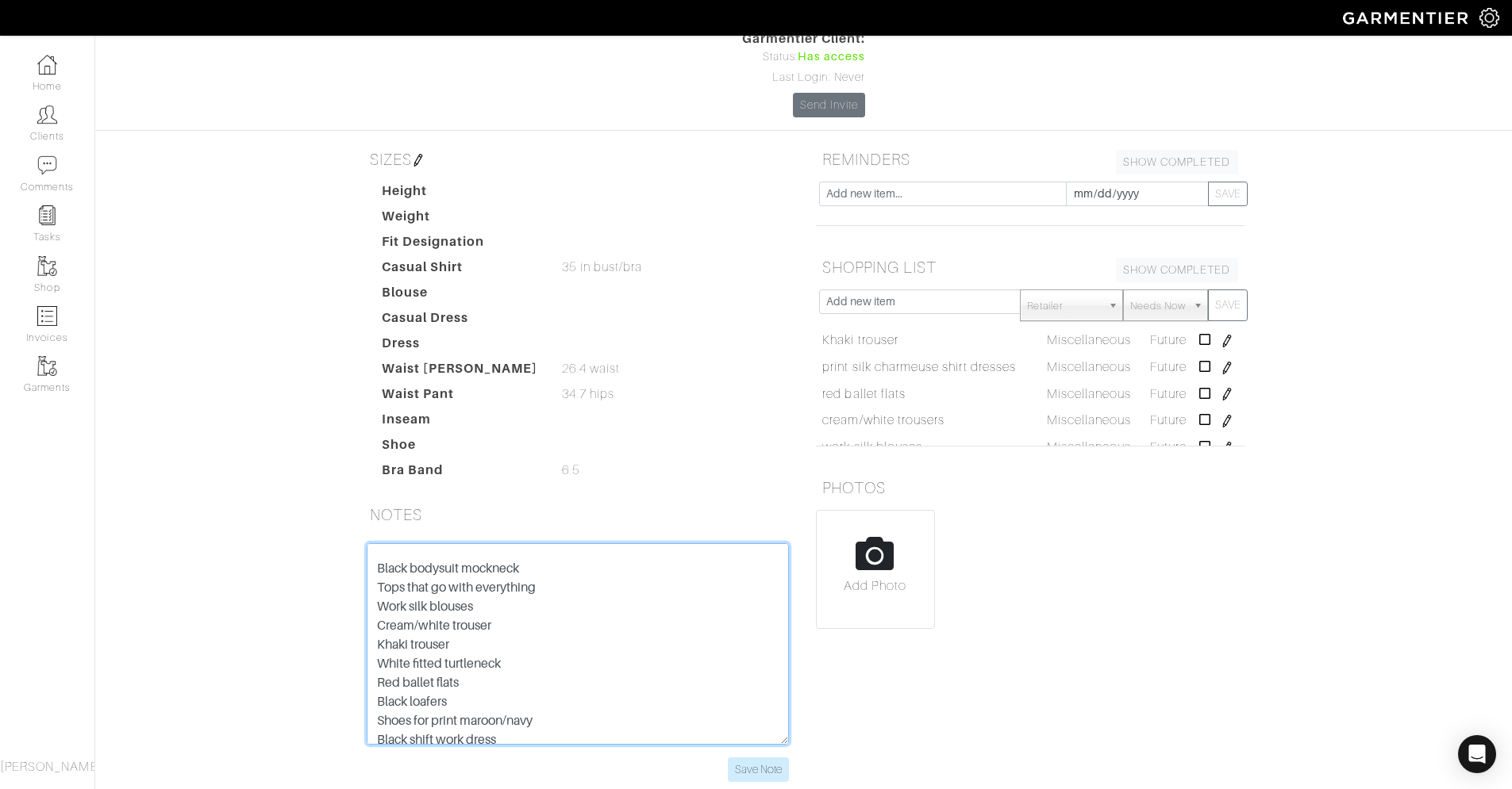
click at [527, 572] on textarea "NEEDS Black bodysuit mockneck Tops that go with everything Work silk blouses Cr…" at bounding box center [578, 645] width 422 height 202
drag, startPoint x: 520, startPoint y: 576, endPoint x: 366, endPoint y: 576, distance: 154.0
click at [367, 576] on textarea "NEEDS Black bodysuit mockneck Tops that go with everything Work silk blouses Cr…" at bounding box center [578, 645] width 422 height 202
drag, startPoint x: 377, startPoint y: 562, endPoint x: 508, endPoint y: 612, distance: 140.2
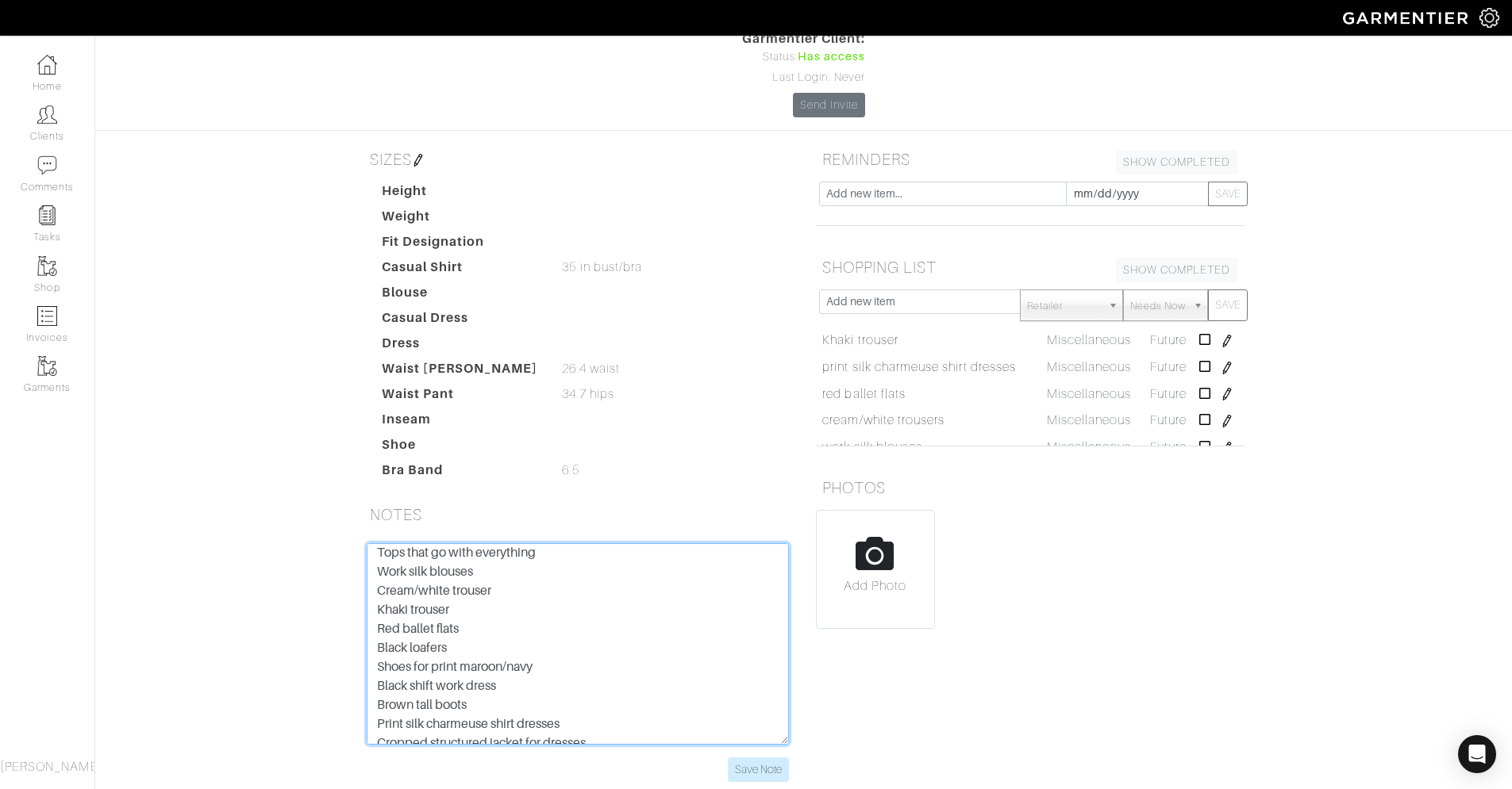
click at [508, 612] on textarea "NEEDS Black bodysuit mockneck Tops that go with everything Work silk blouses Cr…" at bounding box center [578, 645] width 422 height 202
click at [430, 643] on textarea "NEEDS Black bodysuit mockneck Tops that go with everything Work silk blouses Cr…" at bounding box center [578, 645] width 422 height 202
drag, startPoint x: 434, startPoint y: 645, endPoint x: 374, endPoint y: 606, distance: 71.6
click at [372, 608] on textarea "NEEDS Black bodysuit mockneck Tops that go with everything Work silk blouses Cr…" at bounding box center [578, 645] width 422 height 202
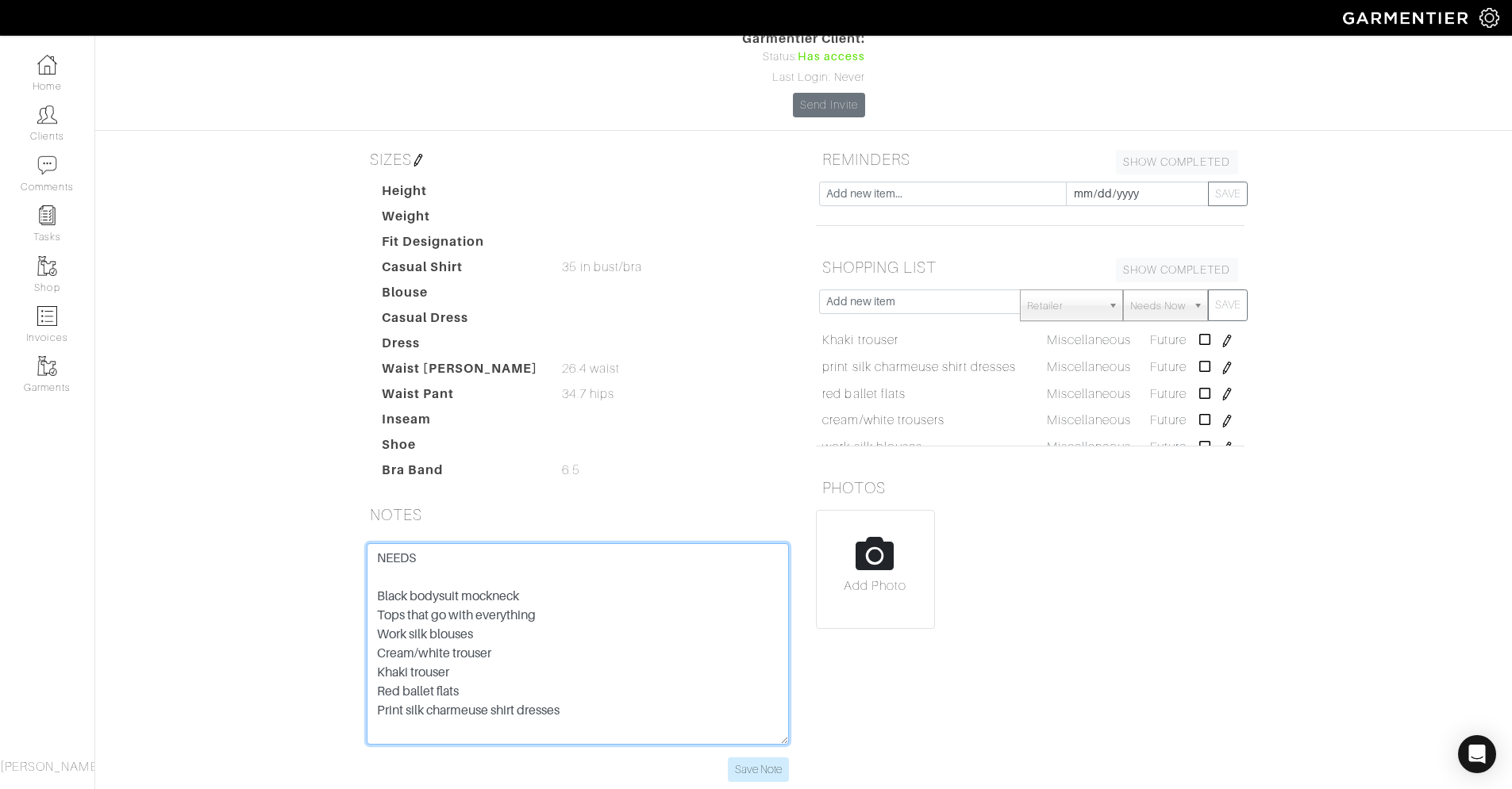
scroll to position [0, 0]
click at [380, 544] on textarea "NEEDS Black bodysuit mockneck Tops that go with everything Work silk blouses Cr…" at bounding box center [578, 645] width 422 height 202
click at [588, 603] on textarea "NEEDS Black bodysuit mockneck Tops that go with everything Work silk blouses Cr…" at bounding box center [578, 645] width 422 height 202
paste textarea "Updated suit Amazing black slacks Black bodysuit mockneck Tops that go with eve…"
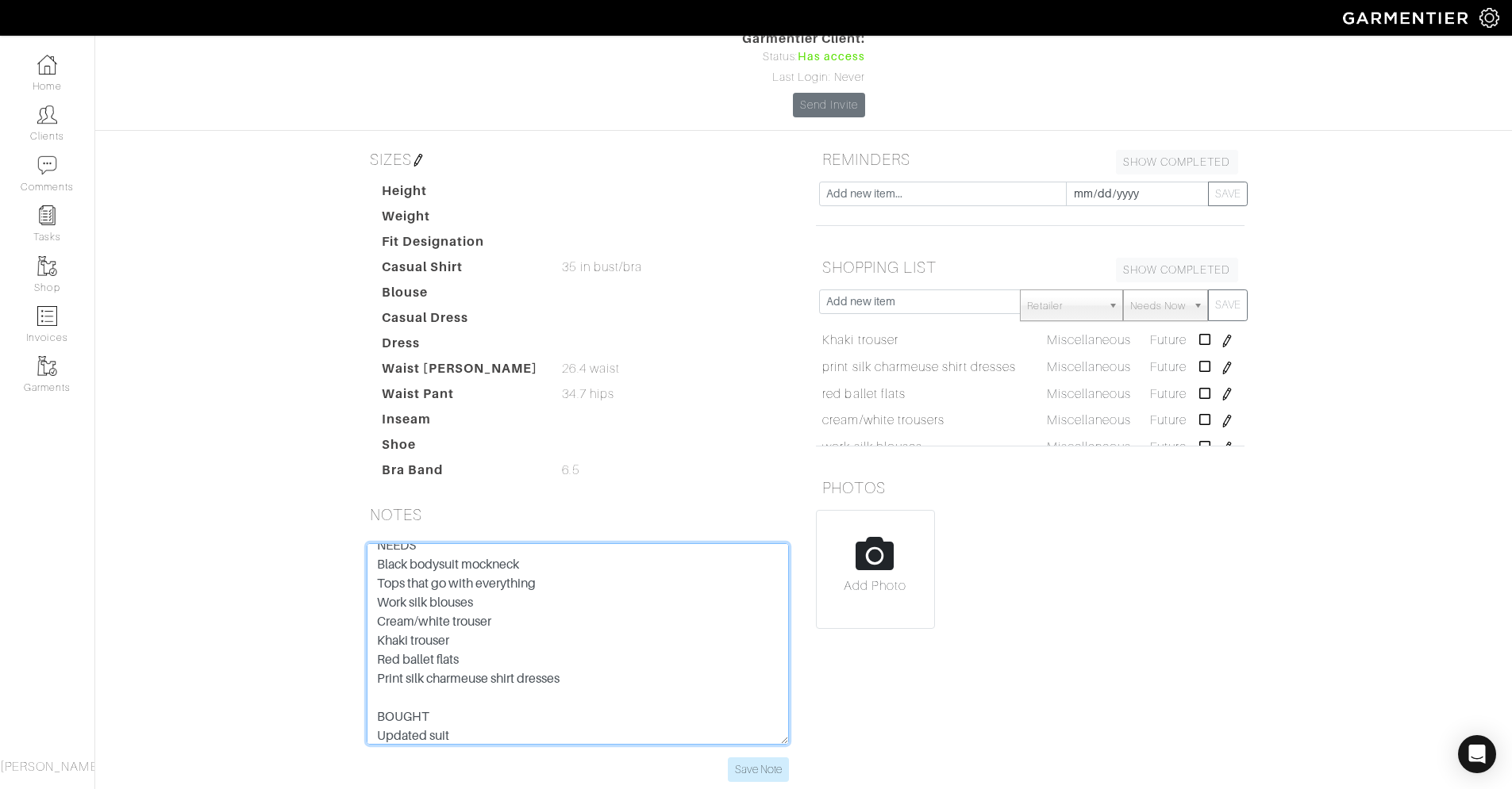
scroll to position [356, 0]
drag, startPoint x: 559, startPoint y: 590, endPoint x: 372, endPoint y: 587, distance: 187.0
click at [372, 587] on textarea "NEEDS Black bodysuit mockneck Tops that go with everything Work silk blouses Cr…" at bounding box center [578, 645] width 422 height 202
drag, startPoint x: 468, startPoint y: 499, endPoint x: 349, endPoint y: 496, distance: 119.0
click at [349, 496] on div "[PERSON_NAME] Overview Overview Product Library Invoices Wardrobe Look Books Ov…" at bounding box center [756, 333] width 1512 height 937
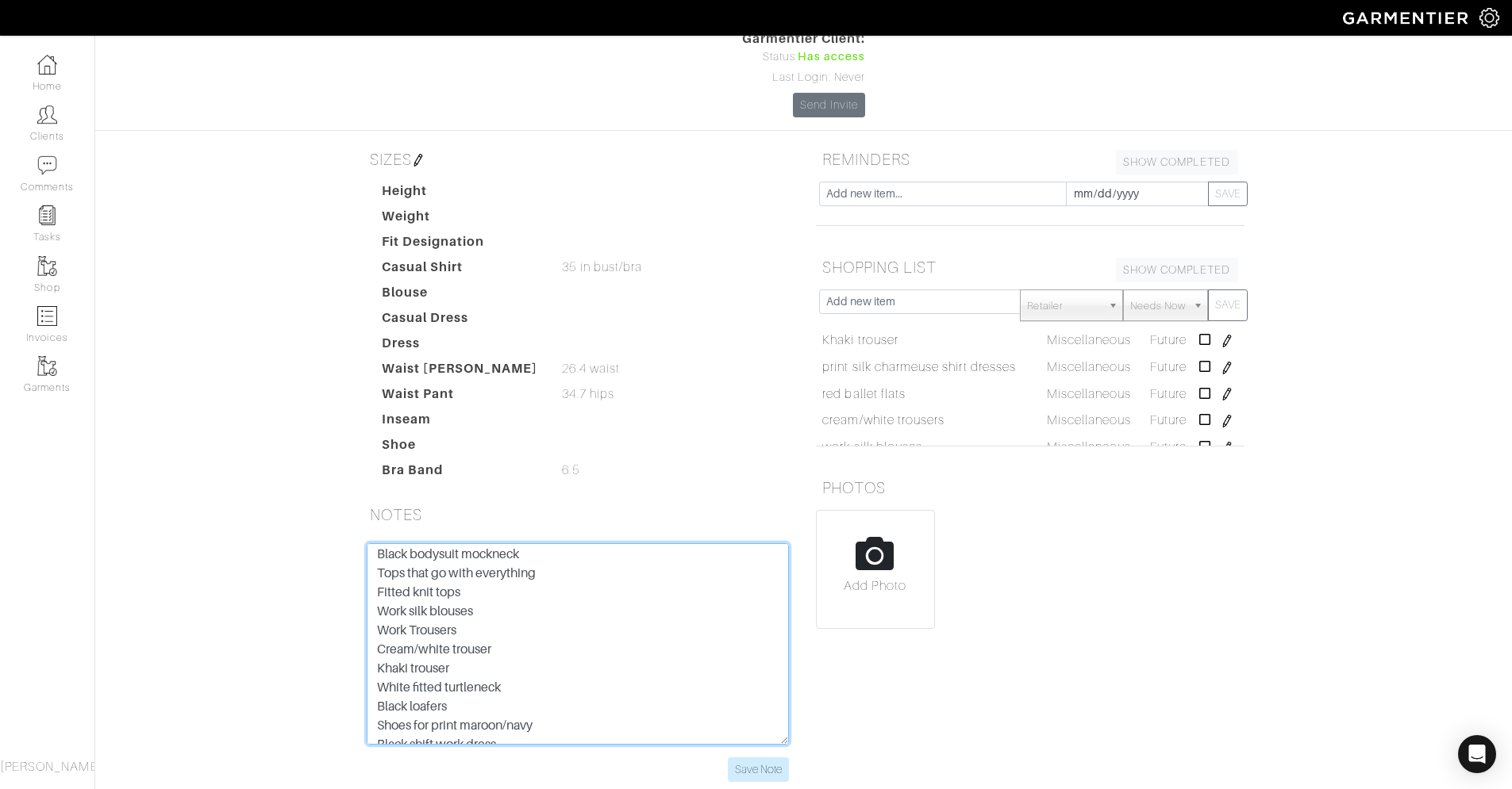
scroll to position [217, 0]
drag, startPoint x: 456, startPoint y: 604, endPoint x: 353, endPoint y: 583, distance: 105.1
click at [353, 583] on div "NEEDS Black bodysuit mockneck Tops that go with everything Work silk blouses Cr…" at bounding box center [578, 672] width 453 height 258
drag, startPoint x: 472, startPoint y: 556, endPoint x: 370, endPoint y: 568, distance: 102.7
click at [370, 568] on textarea "NEEDS Black bodysuit mockneck Tops that go with everything Work silk blouses Cr…" at bounding box center [578, 645] width 422 height 202
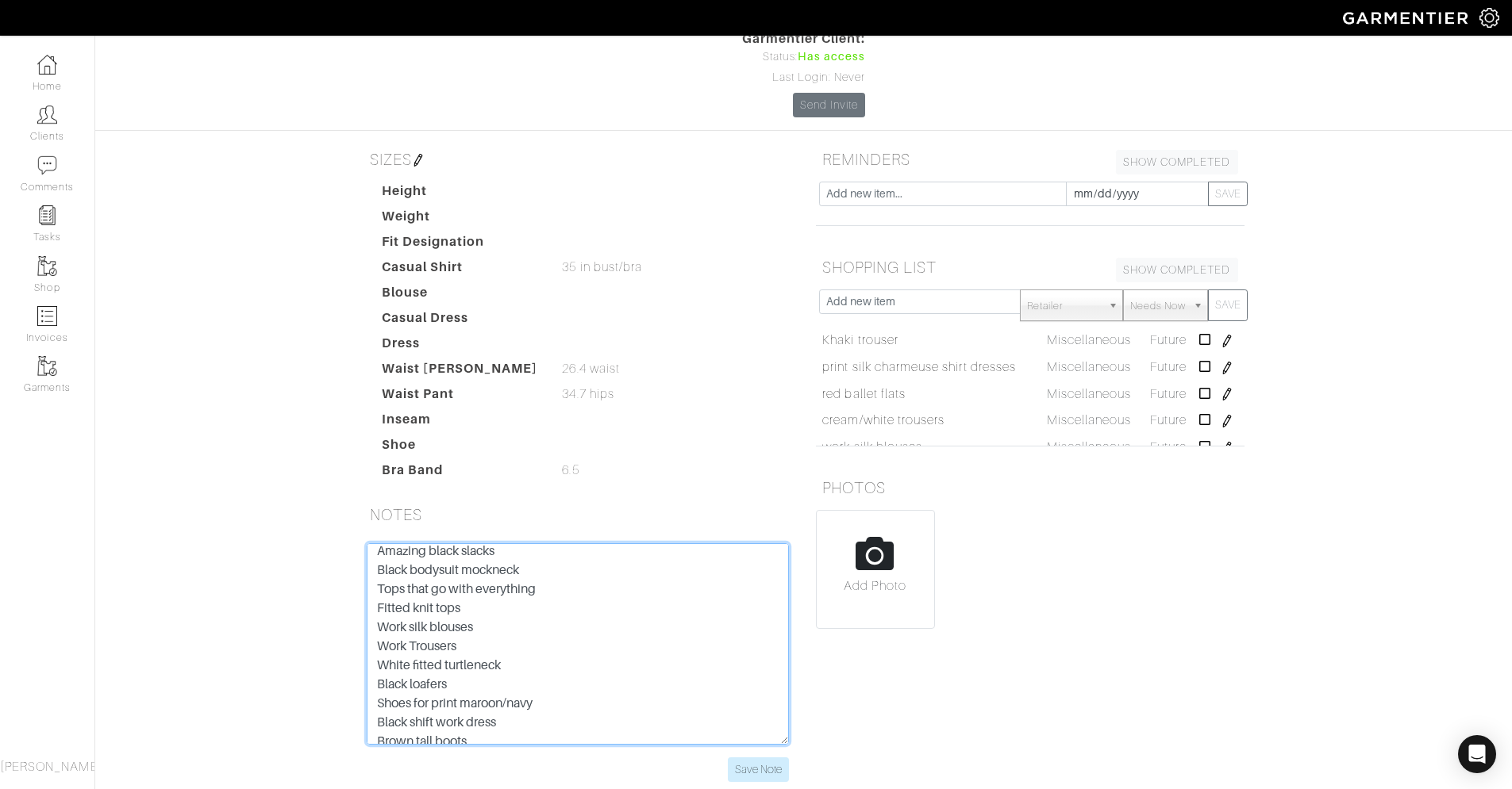
click at [536, 544] on textarea "NEEDS Black bodysuit mockneck Tops that go with everything Work silk blouses Cr…" at bounding box center [578, 645] width 422 height 202
drag, startPoint x: 474, startPoint y: 540, endPoint x: 354, endPoint y: 546, distance: 120.1
click at [355, 546] on div "NEEDS Black bodysuit mockneck Tops that go with everything Work silk blouses Cr…" at bounding box center [578, 663] width 446 height 239
drag, startPoint x: 553, startPoint y: 529, endPoint x: 365, endPoint y: 511, distance: 188.9
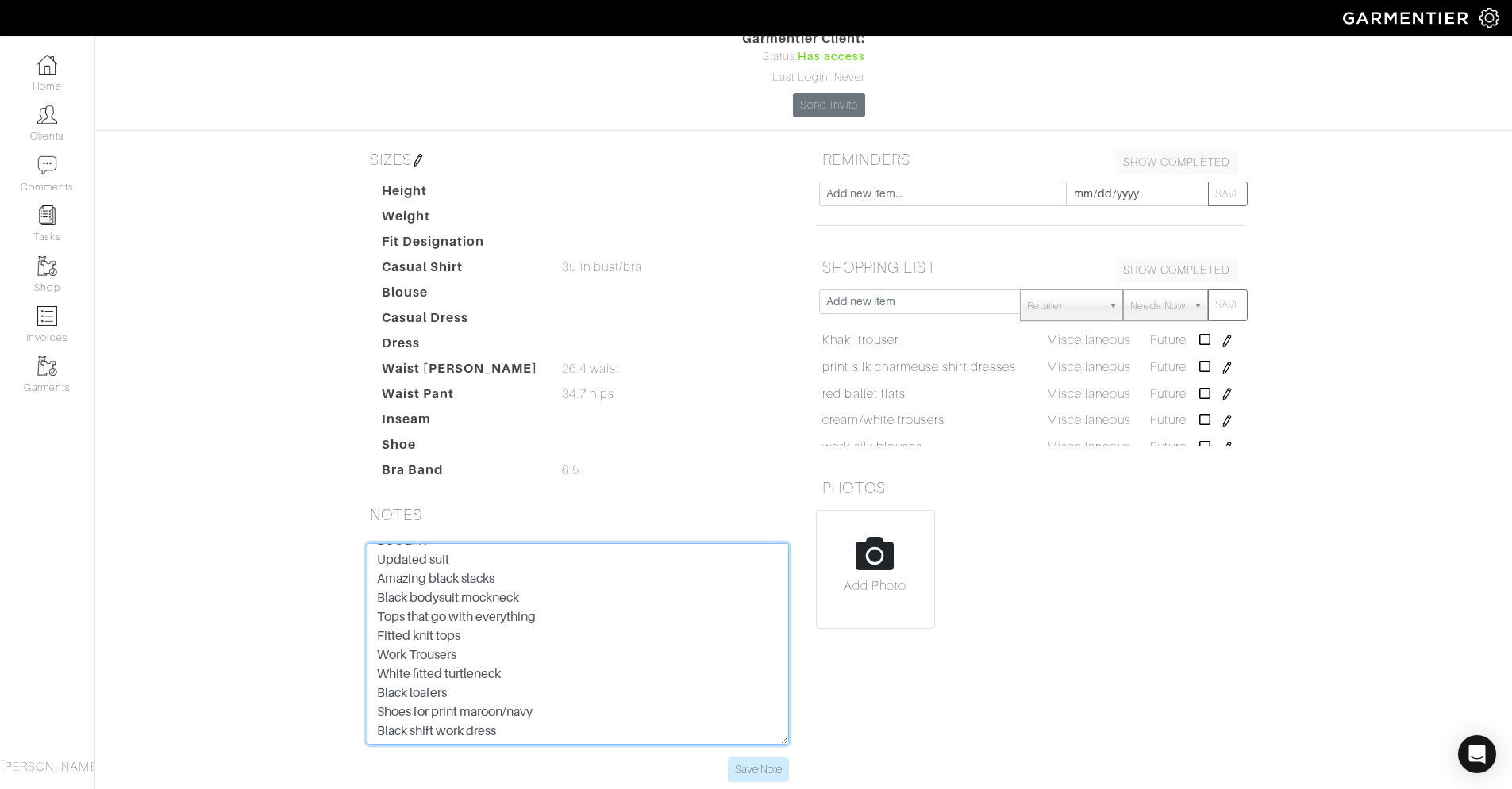
click at [367, 544] on div "NEEDS Black bodysuit mockneck Tops that go with everything Work silk blouses Cr…" at bounding box center [578, 645] width 422 height 202
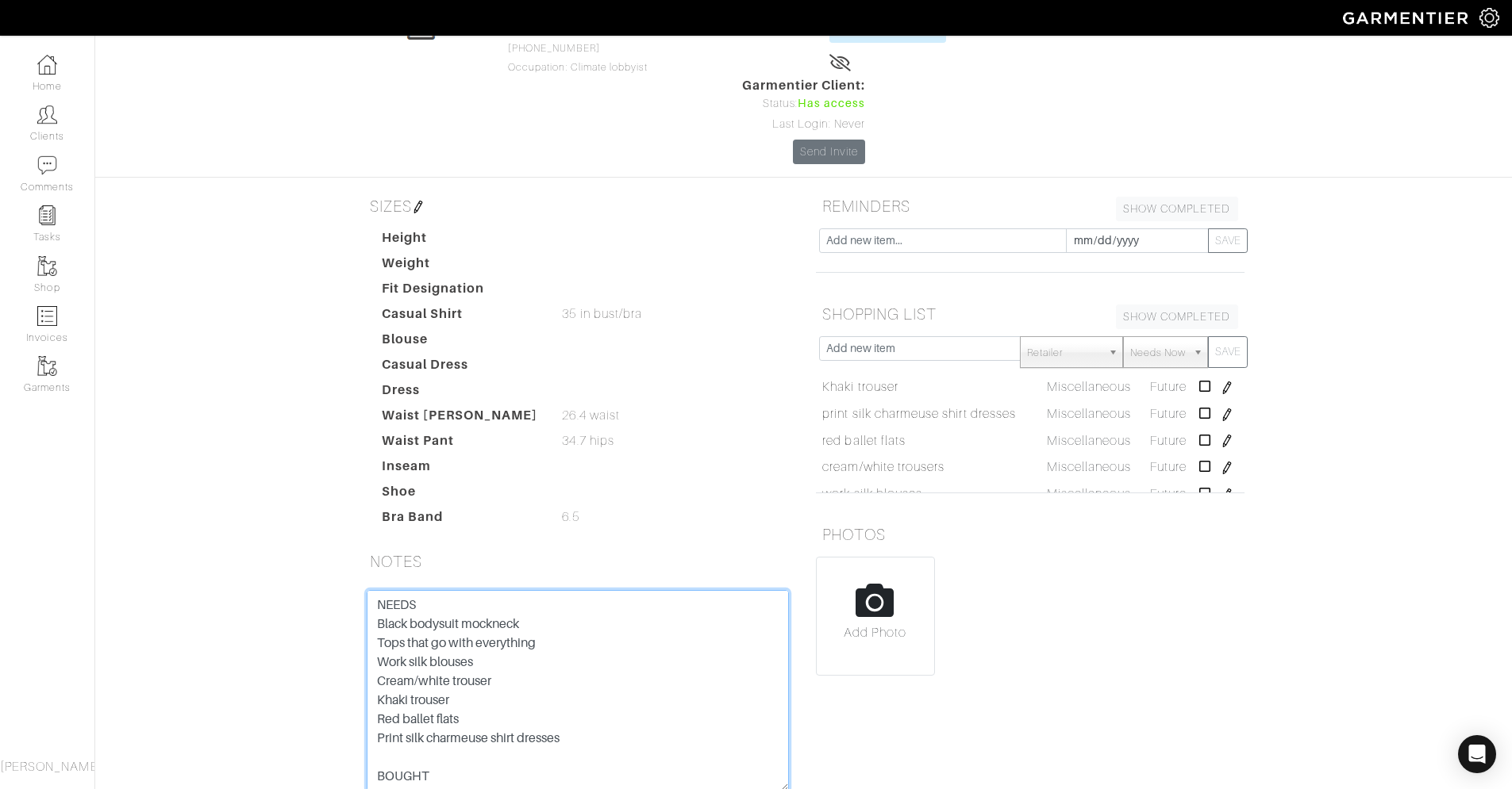
scroll to position [179, 0]
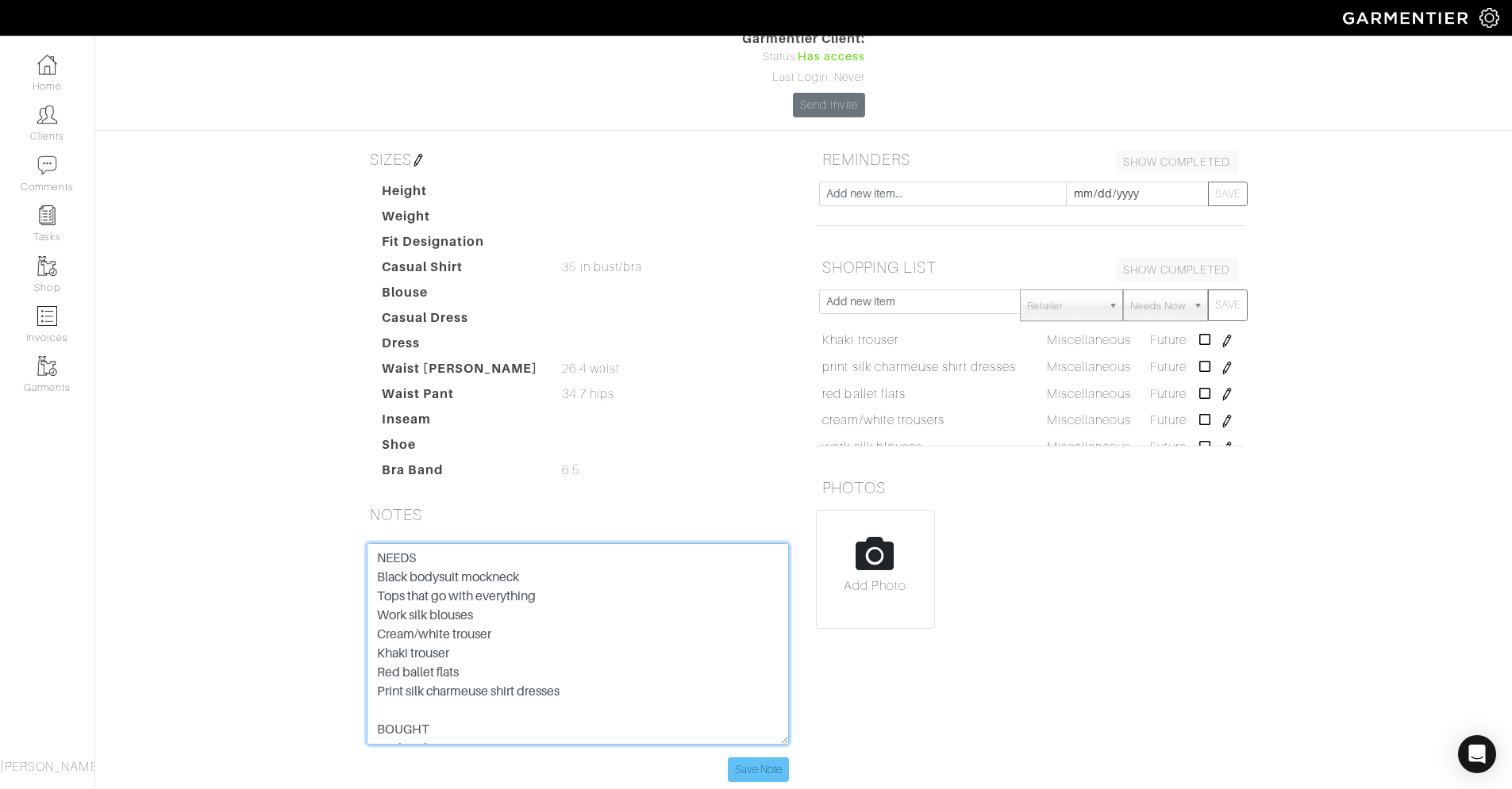
type textarea "NEEDS Black bodysuit mockneck Tops that go with everything Work silk blouses Cr…"
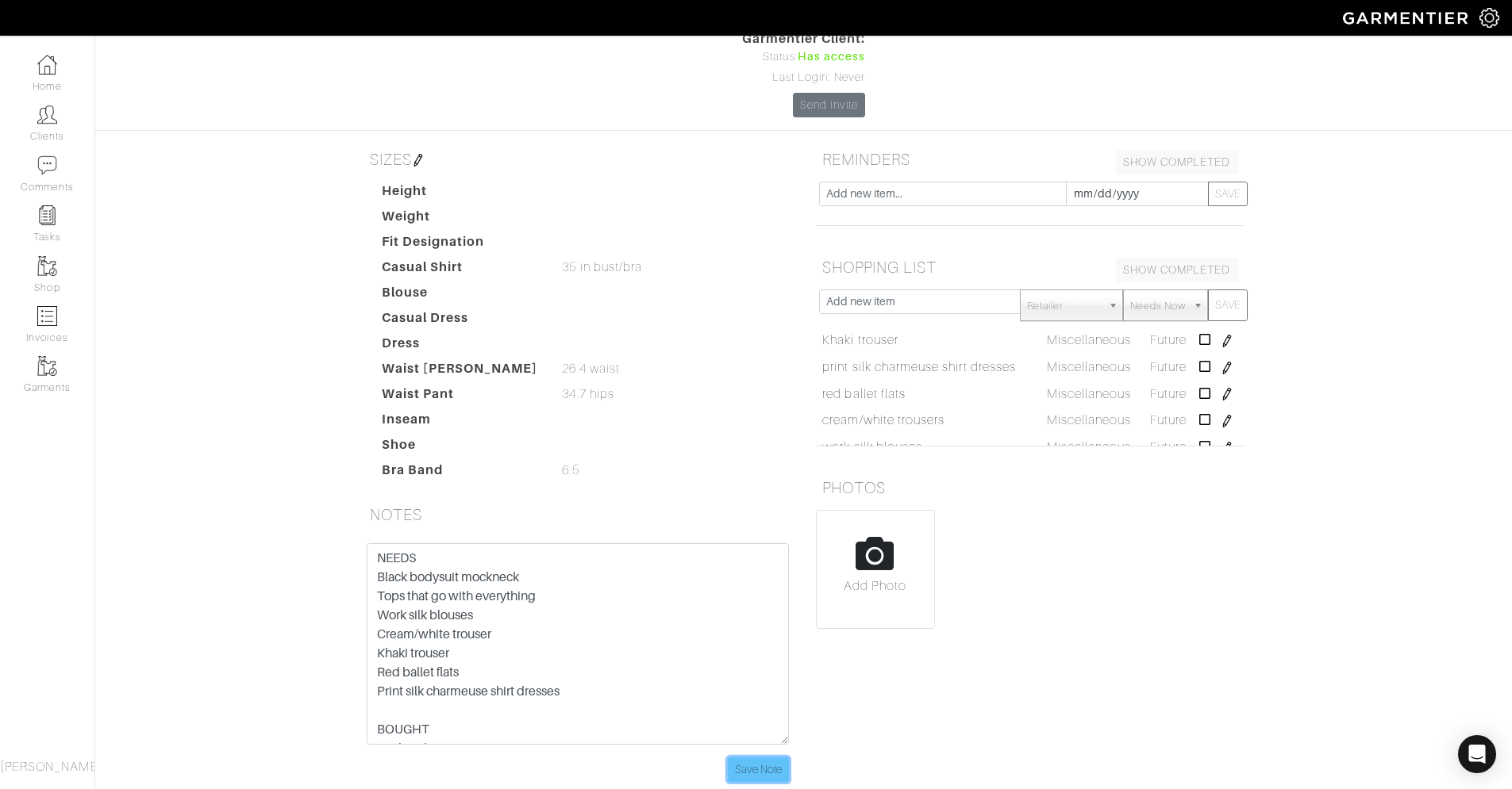
click at [766, 757] on input "Save Note" at bounding box center [758, 769] width 61 height 25
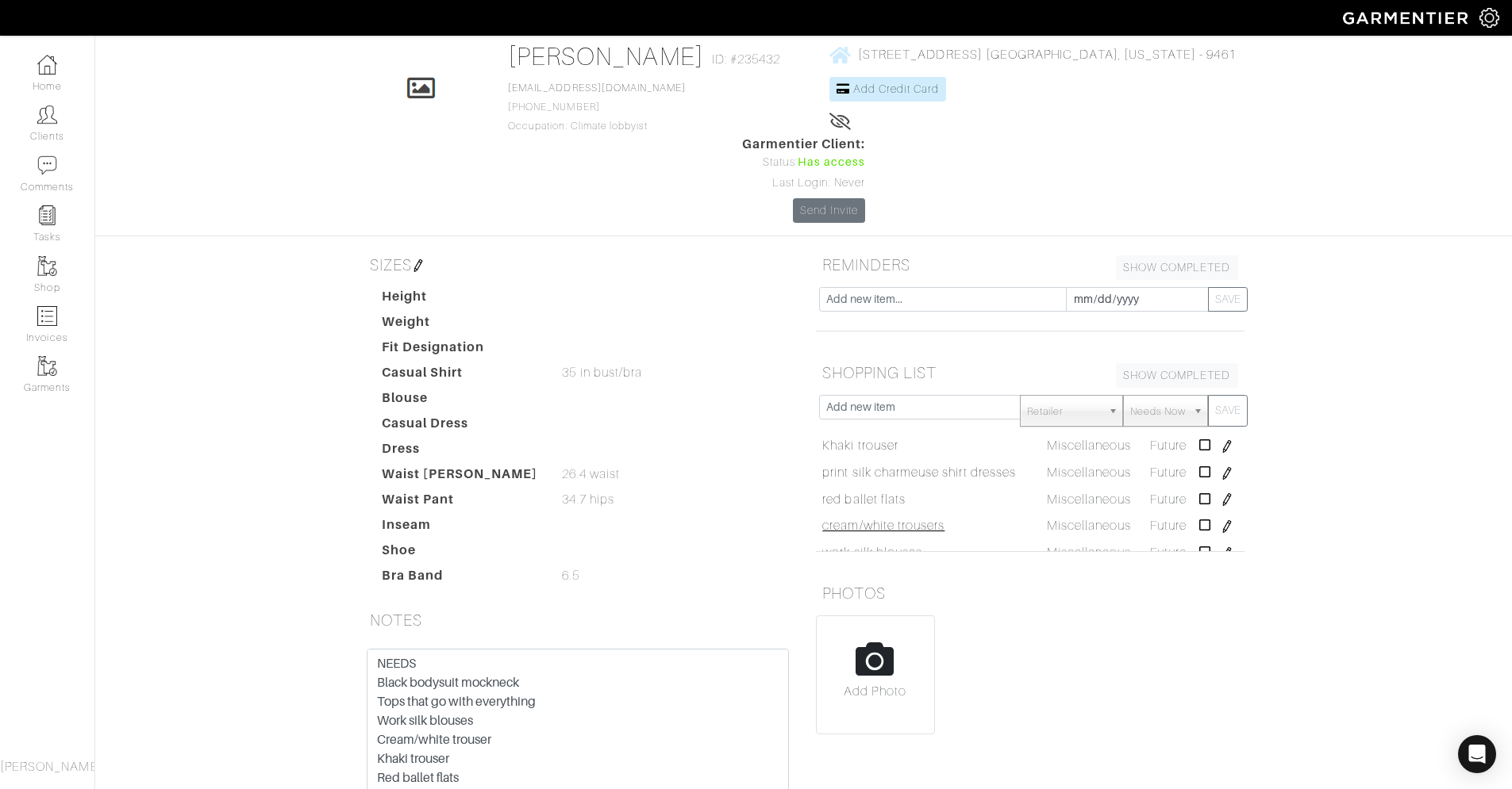
scroll to position [0, 0]
